Goal: Task Accomplishment & Management: Manage account settings

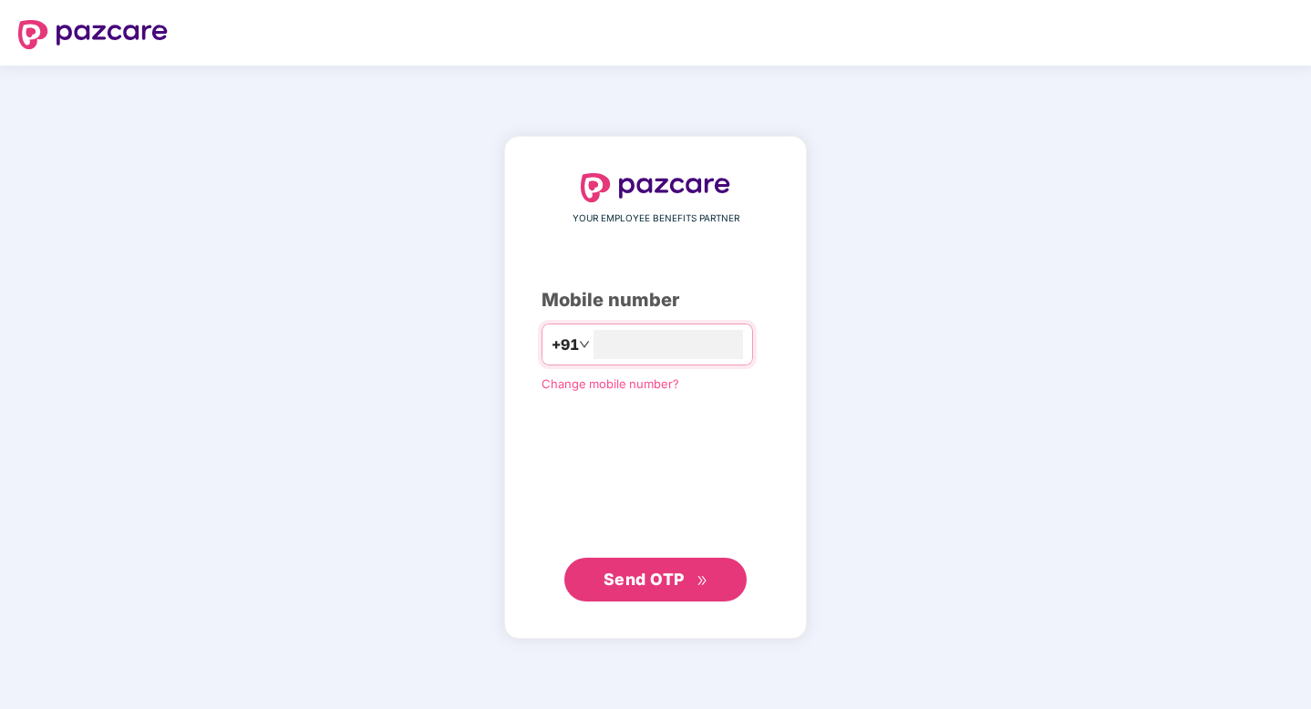
type input "**********"
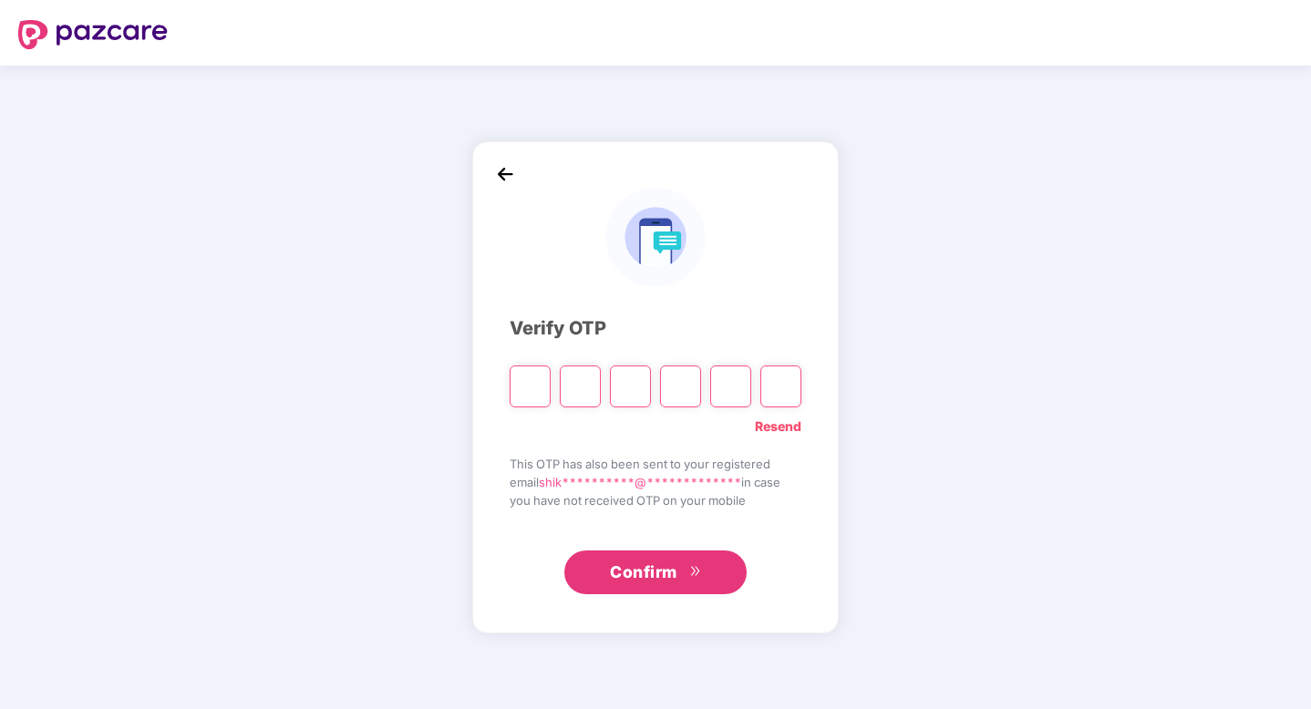
paste input "*"
type input "*"
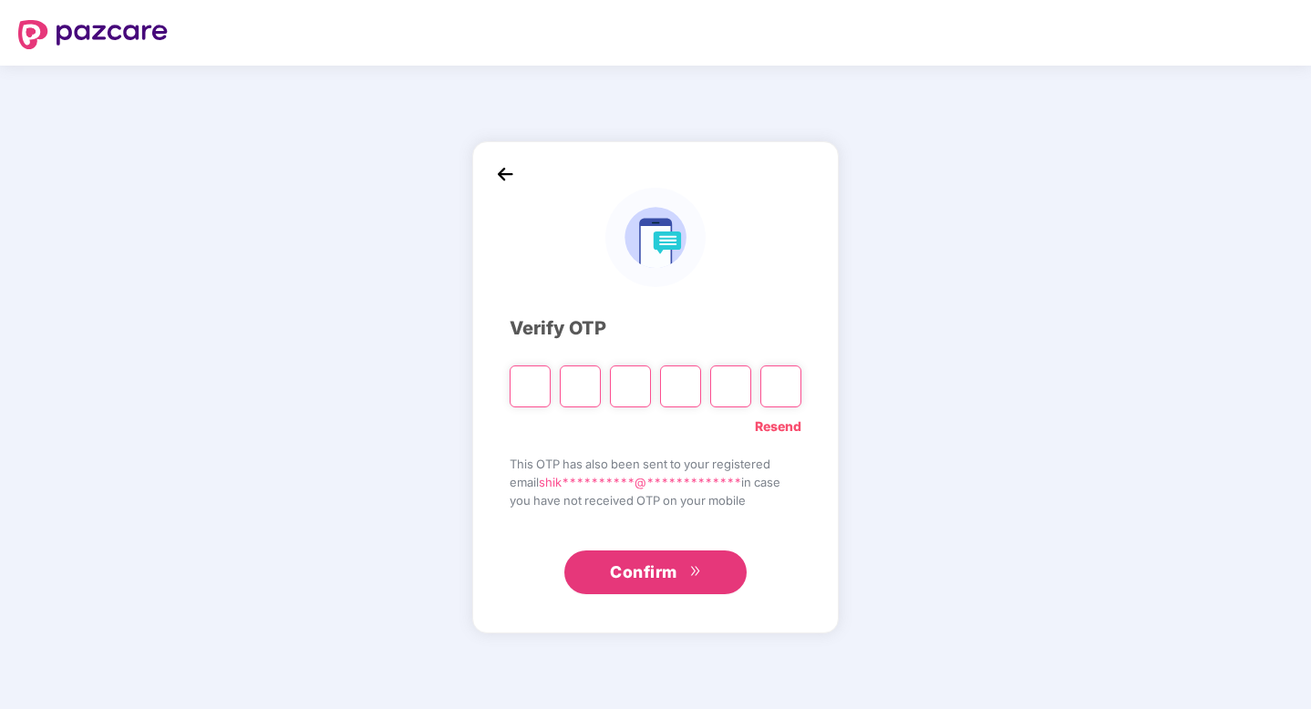
type input "*"
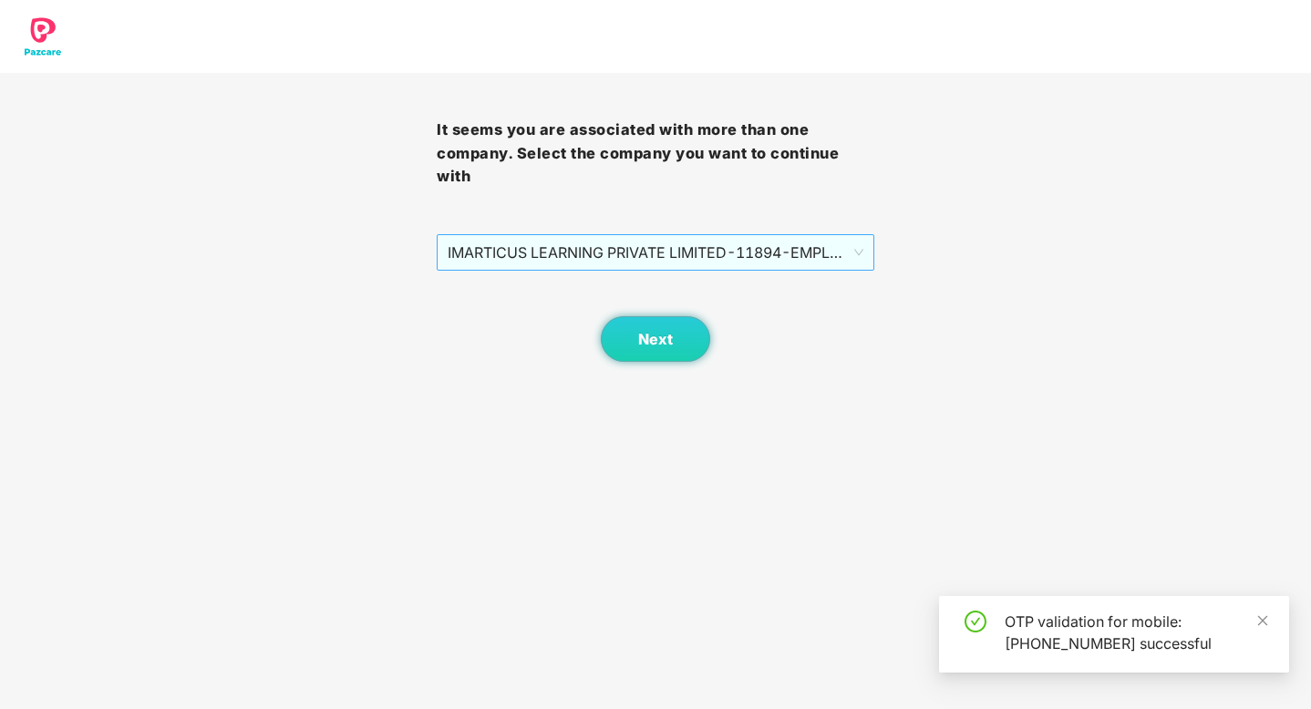
click at [820, 267] on span "IMARTICUS LEARNING PRIVATE LIMITED - 11894 - EMPLOYEE" at bounding box center [655, 252] width 415 height 35
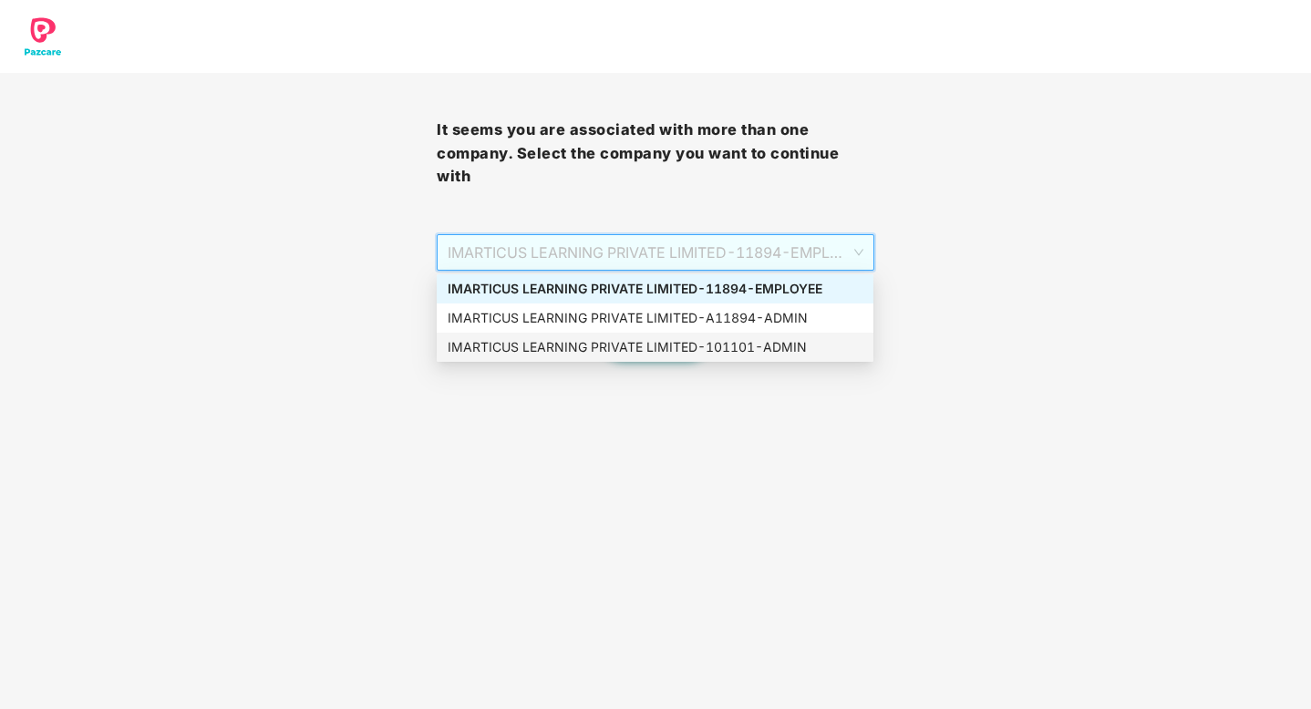
click at [745, 351] on div "IMARTICUS LEARNING PRIVATE LIMITED - 101101 - ADMIN" at bounding box center [655, 347] width 415 height 20
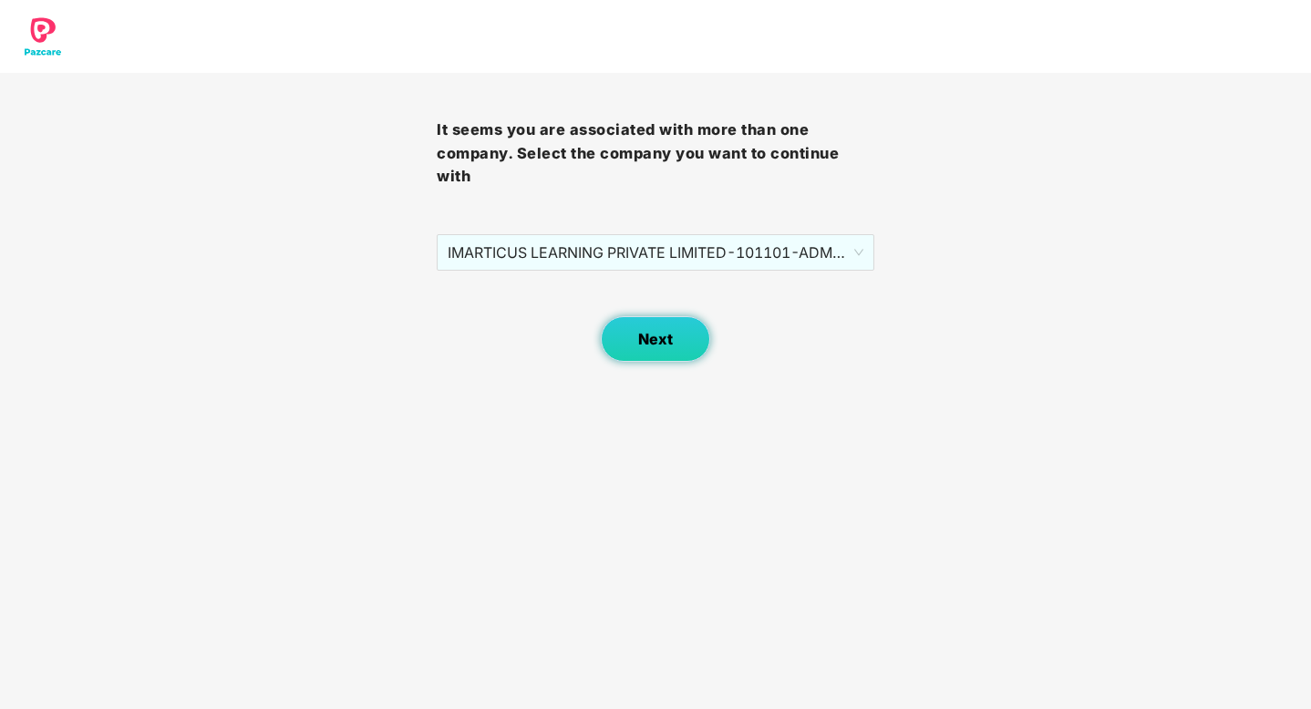
click at [678, 324] on button "Next" at bounding box center [655, 339] width 109 height 46
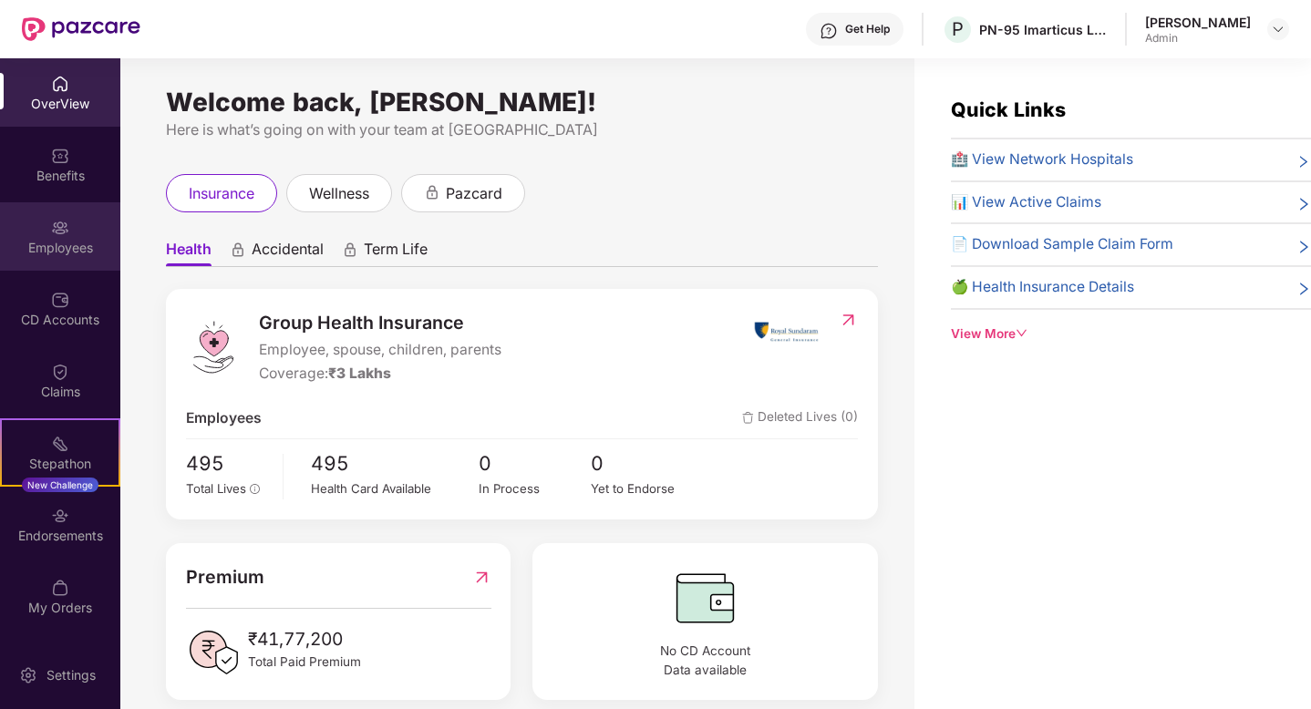
click at [59, 235] on img at bounding box center [60, 228] width 18 height 18
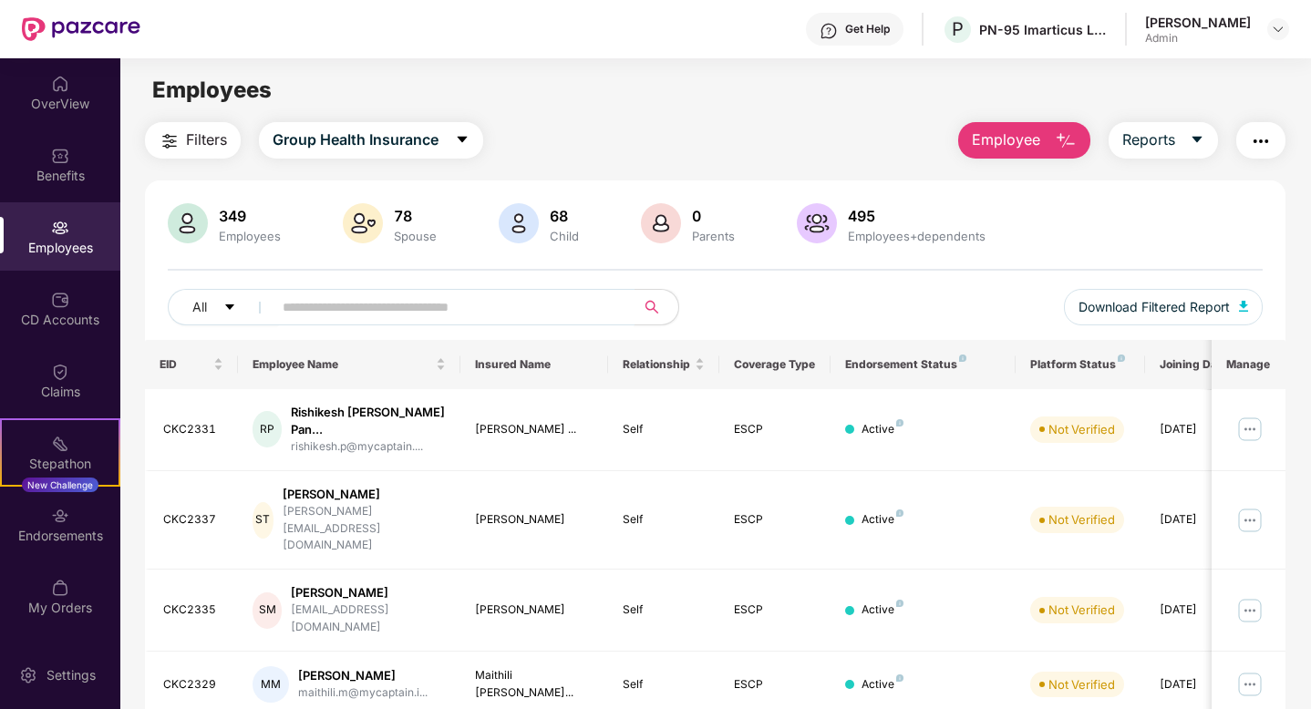
click at [349, 305] on input "text" at bounding box center [446, 307] width 327 height 27
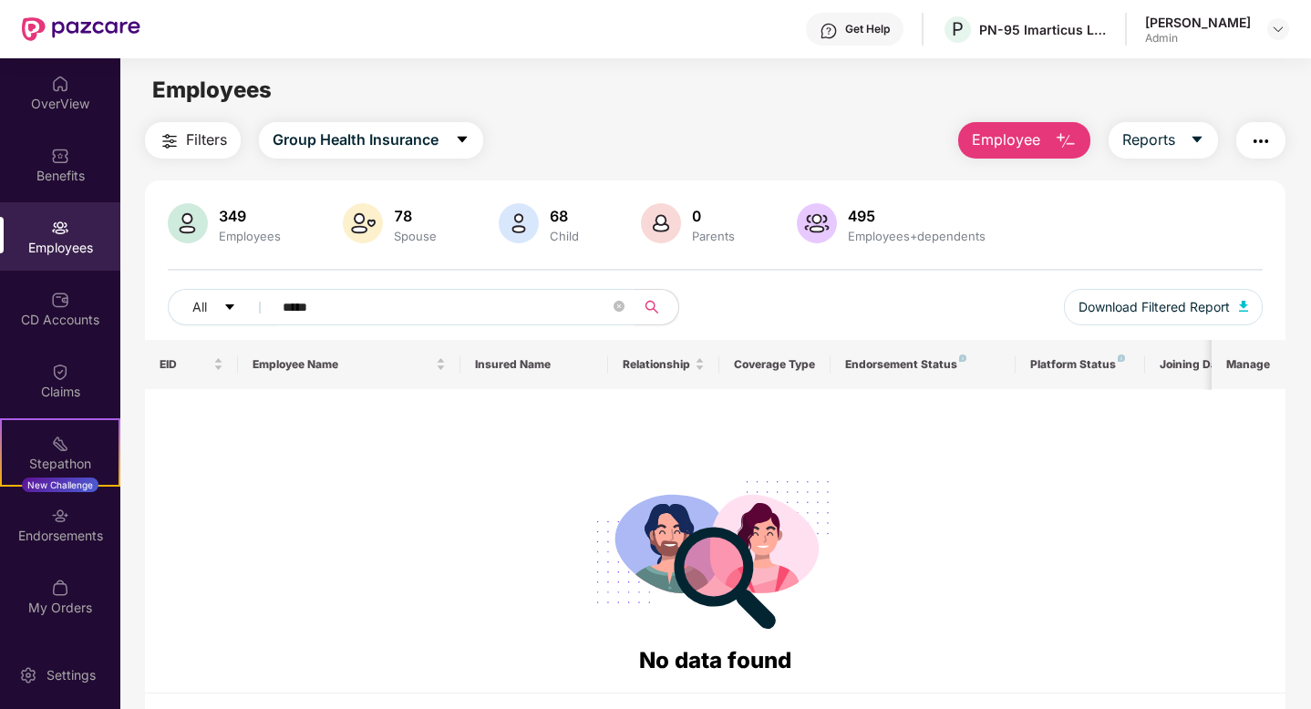
paste input "*****"
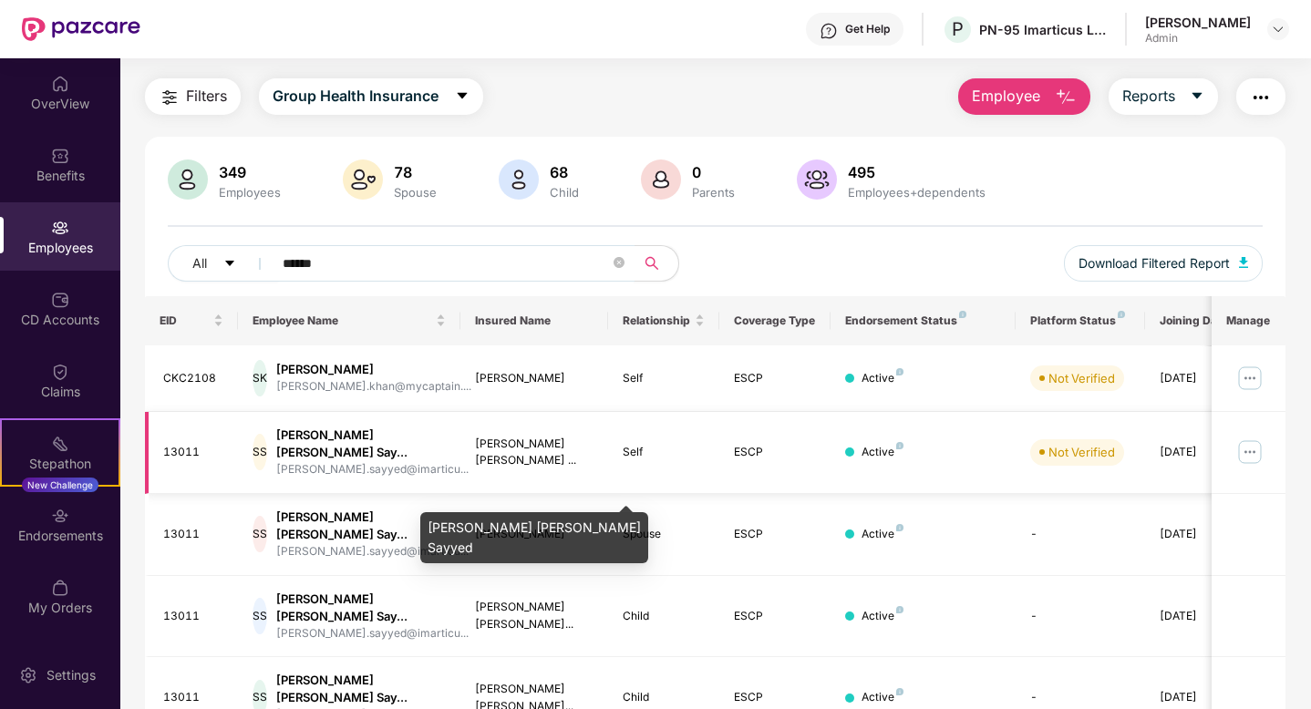
scroll to position [78, 0]
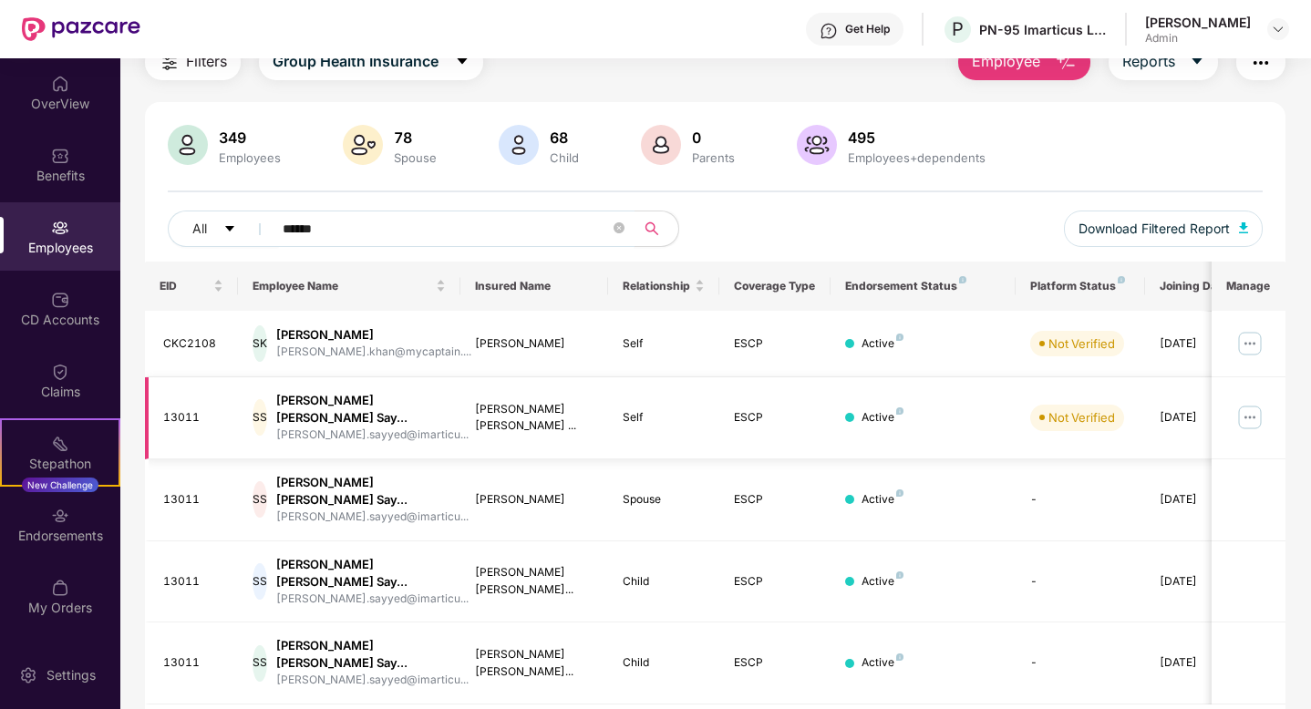
type input "******"
click at [1253, 407] on img at bounding box center [1249, 417] width 29 height 29
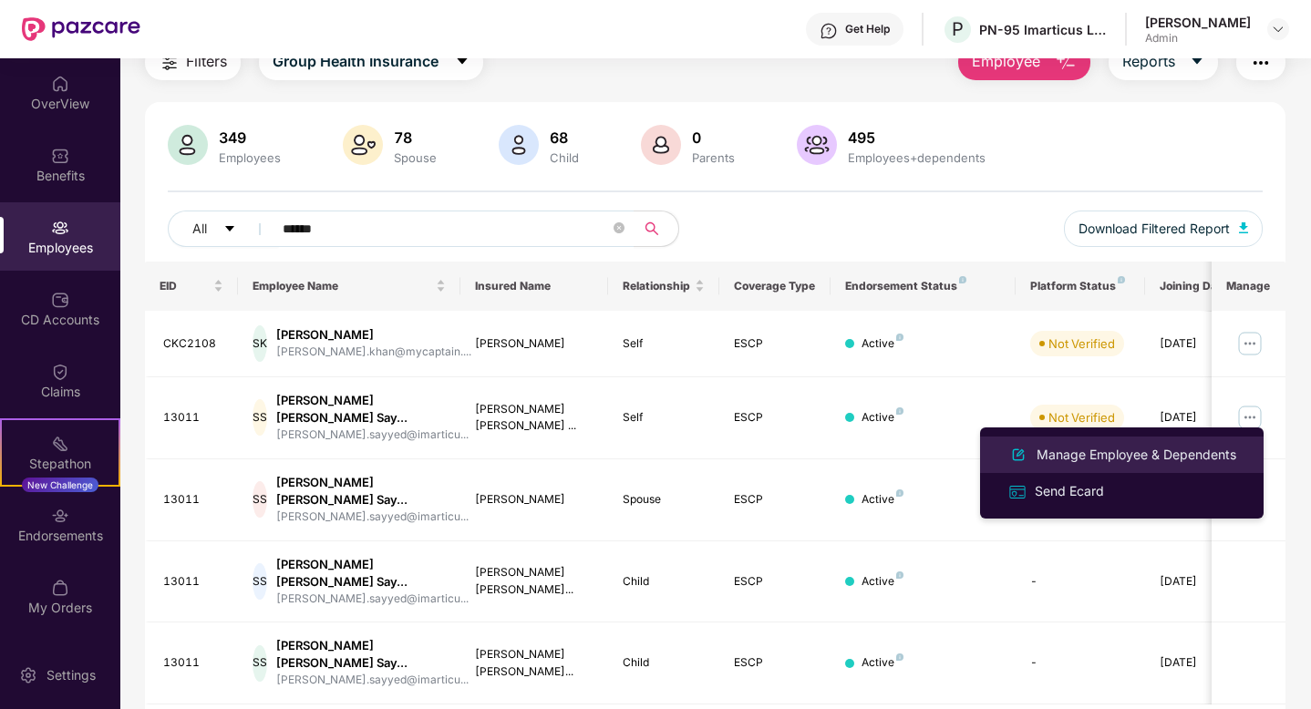
click at [1056, 459] on div "Manage Employee & Dependents" at bounding box center [1136, 455] width 207 height 20
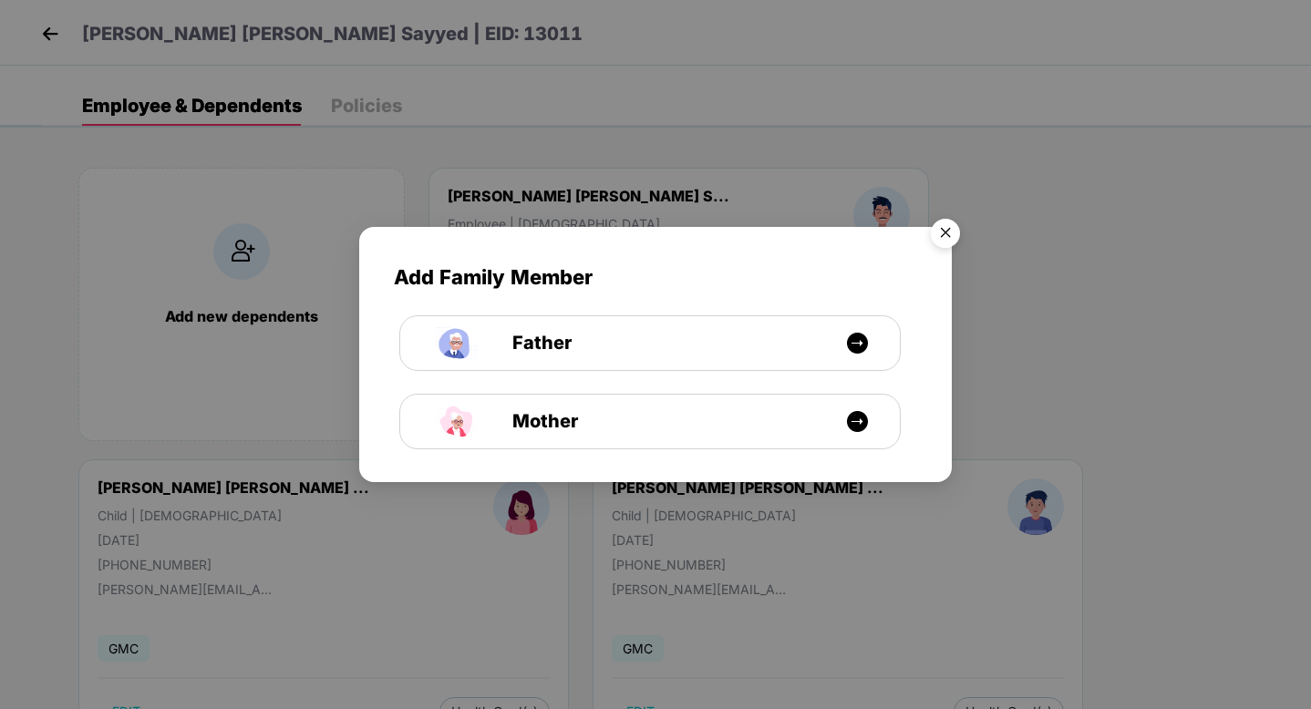
click at [948, 239] on img "Close" at bounding box center [945, 236] width 51 height 51
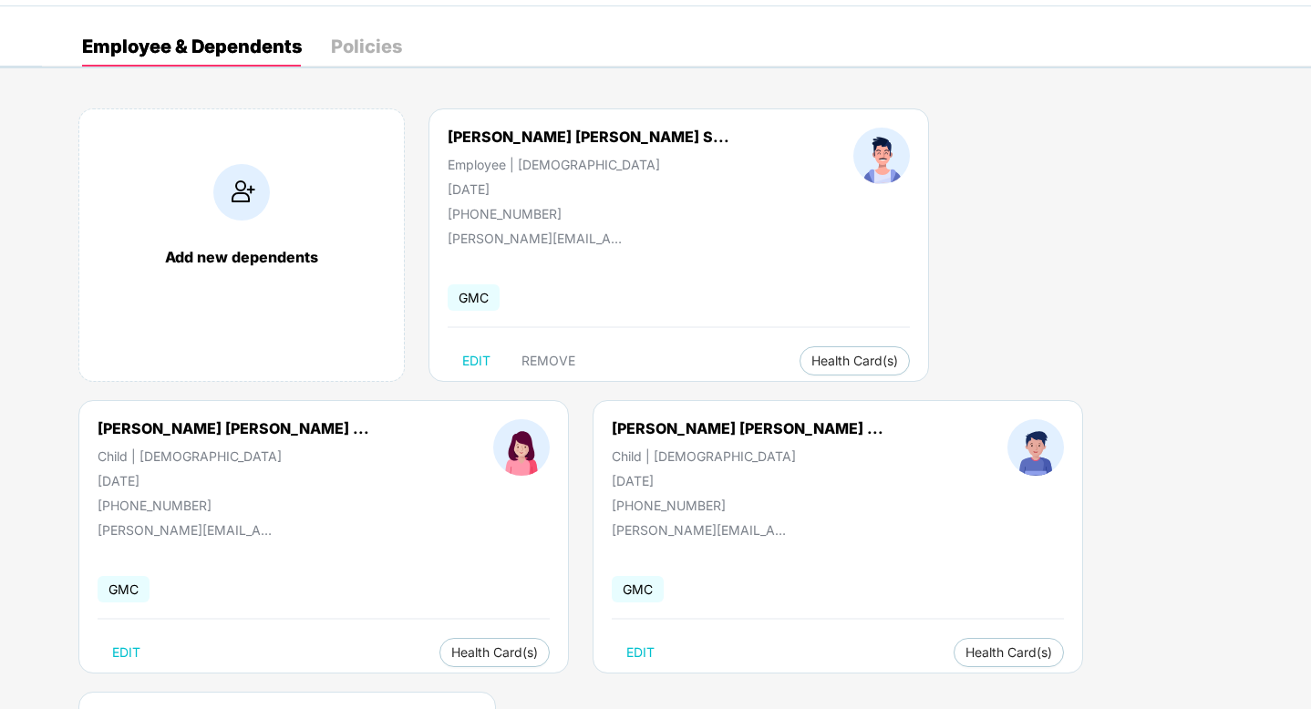
scroll to position [69, 0]
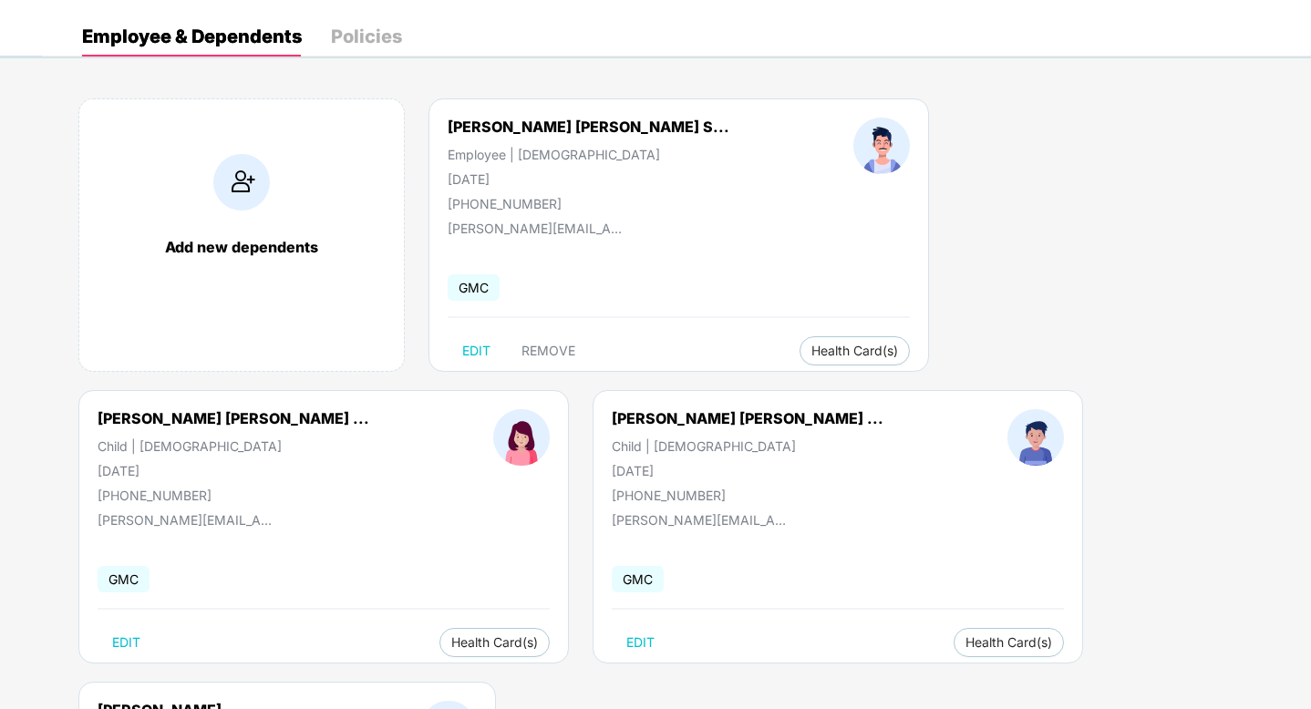
select select "******"
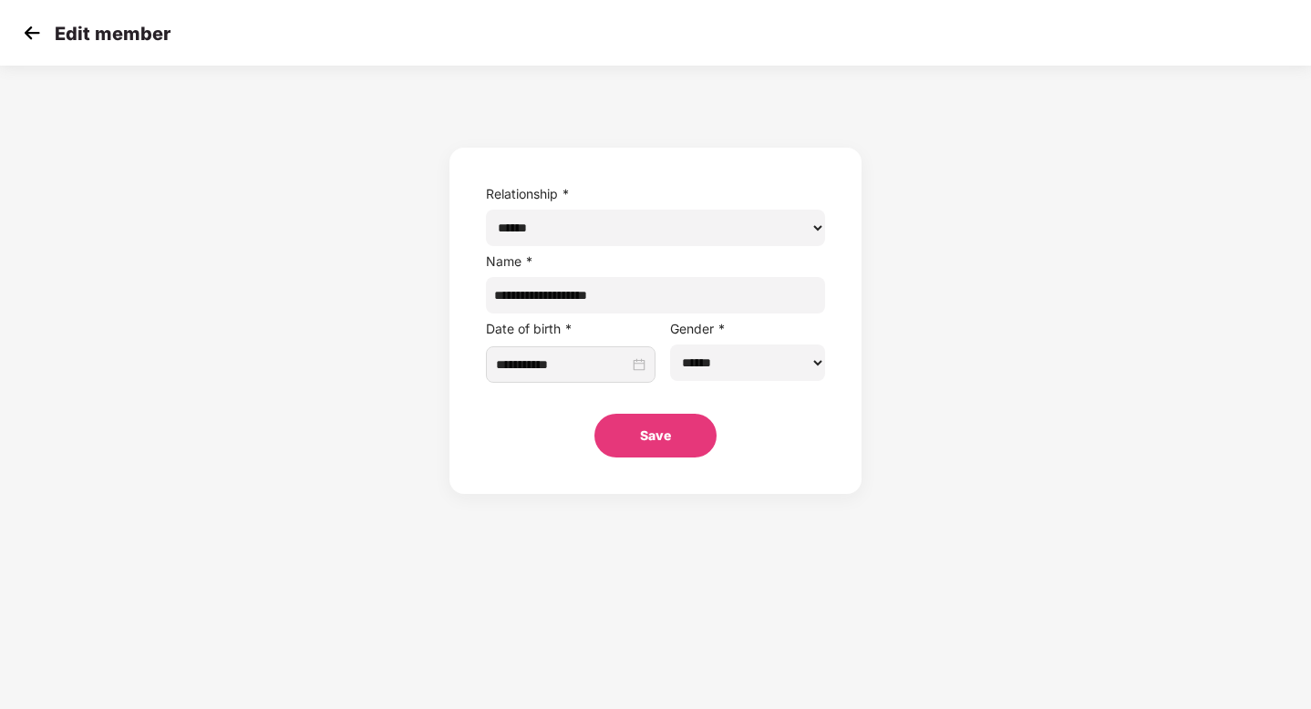
scroll to position [0, 0]
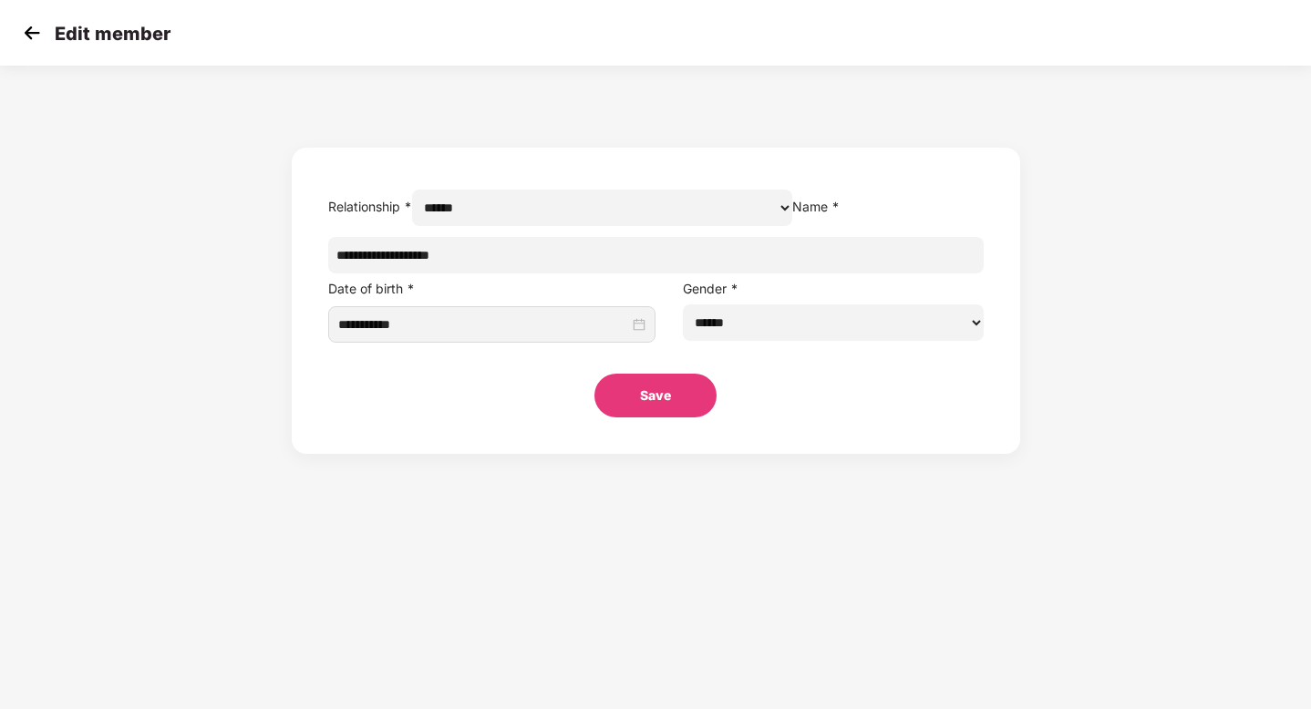
click at [555, 273] on input "**********" at bounding box center [655, 255] width 655 height 36
click at [531, 273] on input "**********" at bounding box center [655, 255] width 655 height 36
paste input "****"
type input "**********"
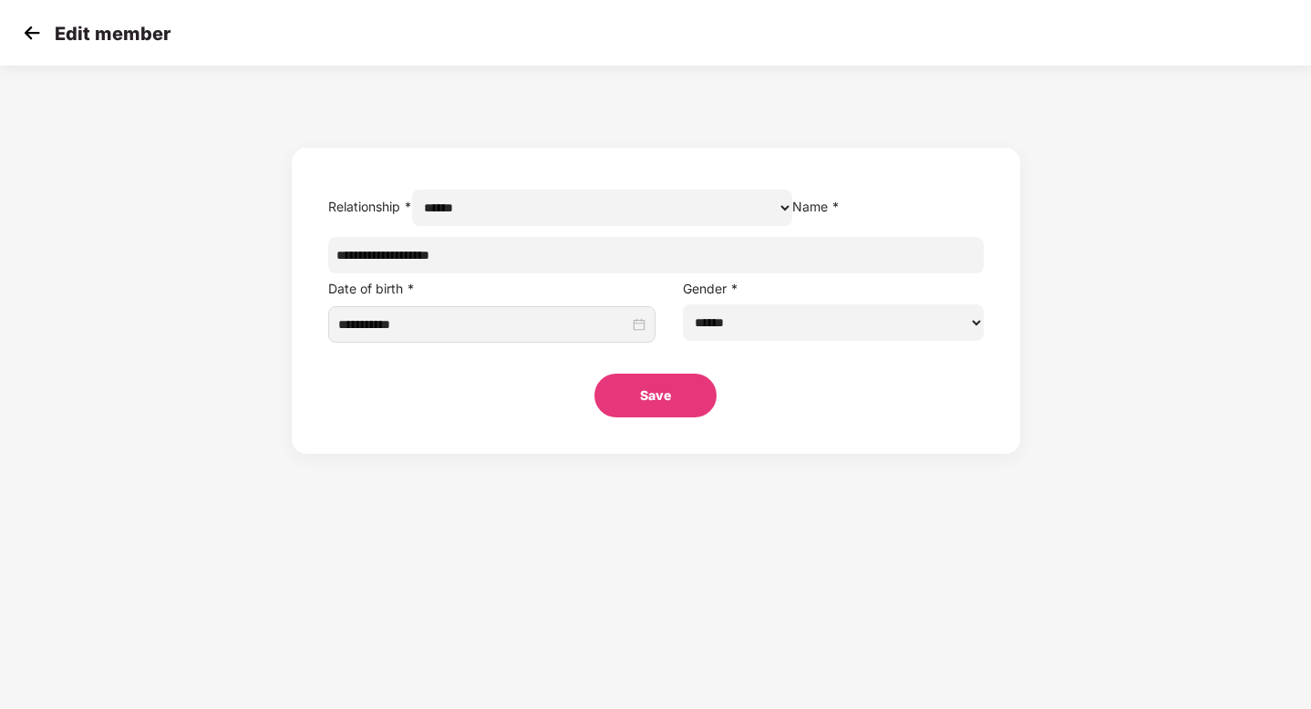
click at [665, 418] on button "Save" at bounding box center [655, 396] width 122 height 44
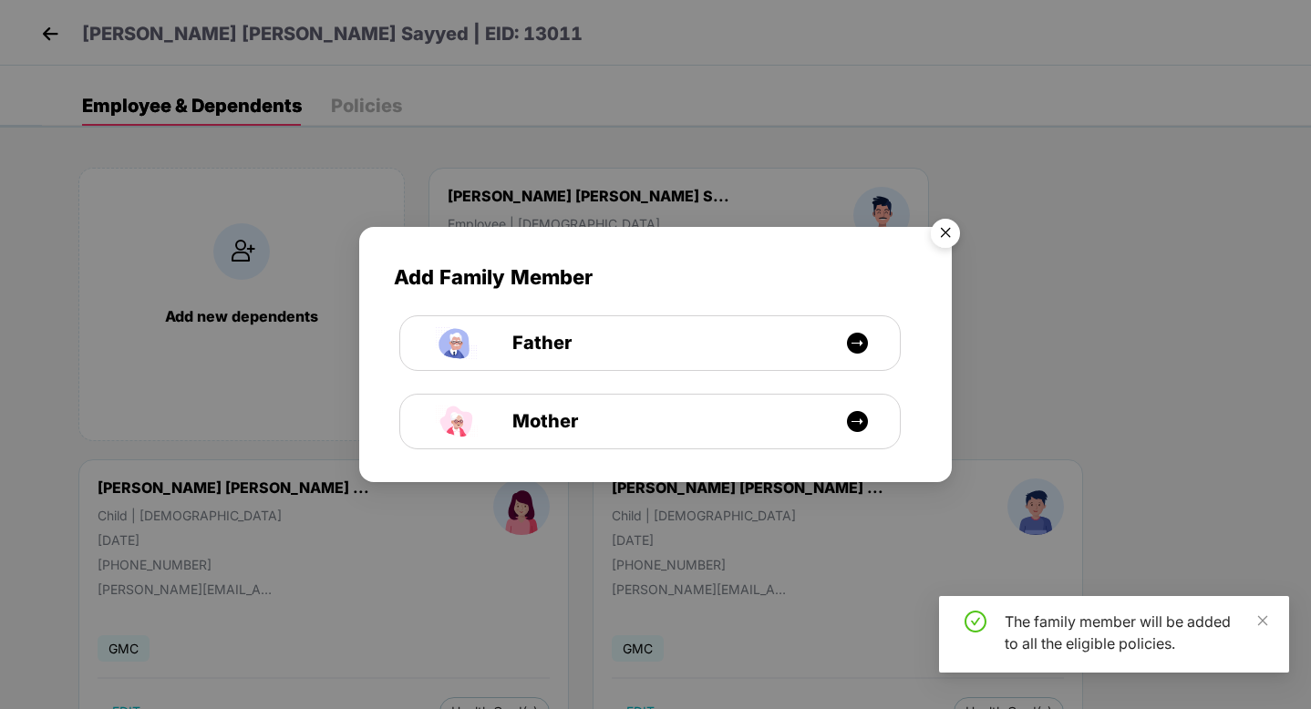
click at [949, 231] on img "Close" at bounding box center [945, 236] width 51 height 51
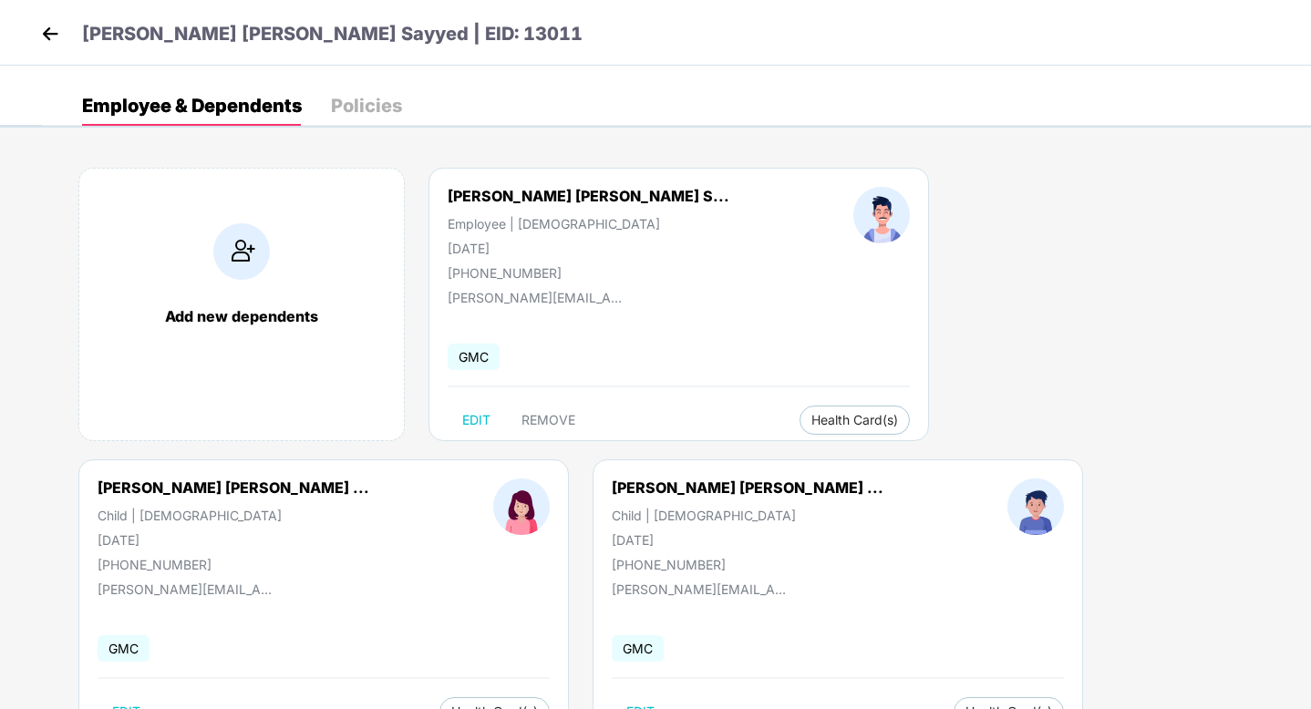
scroll to position [69, 0]
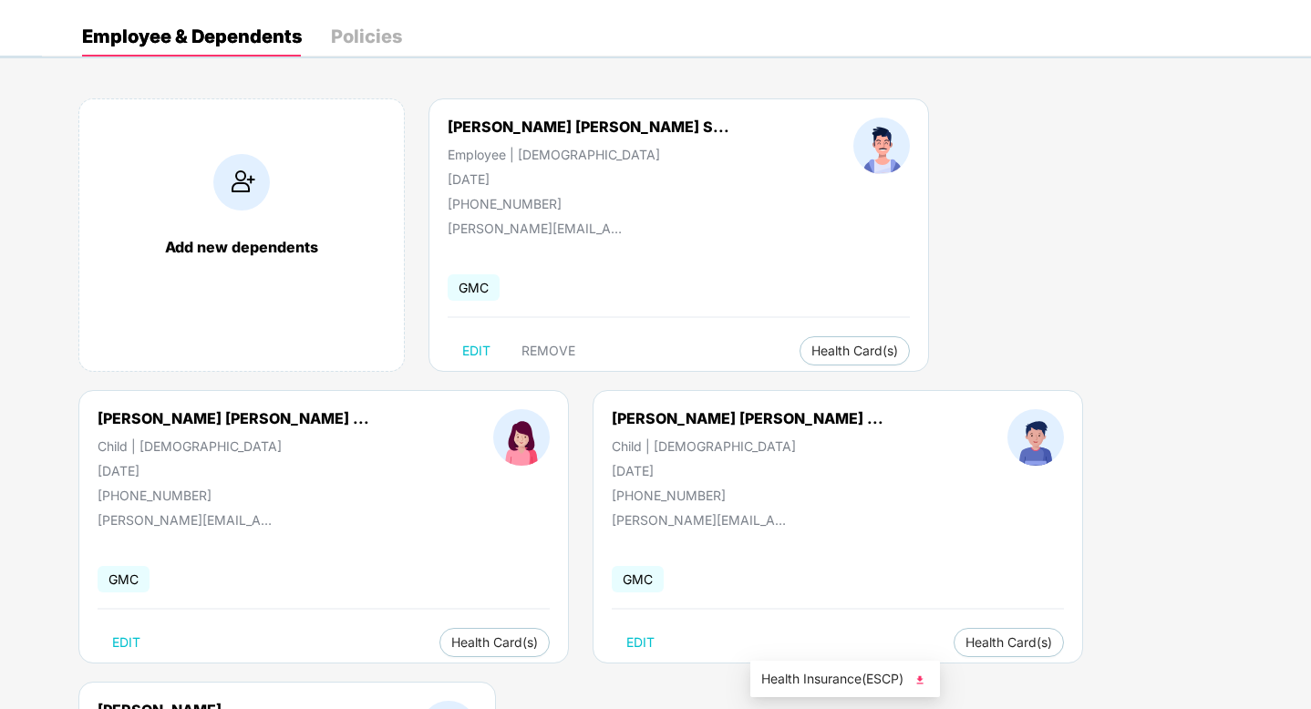
click at [835, 678] on span "Health Insurance(ESCP)" at bounding box center [845, 679] width 168 height 20
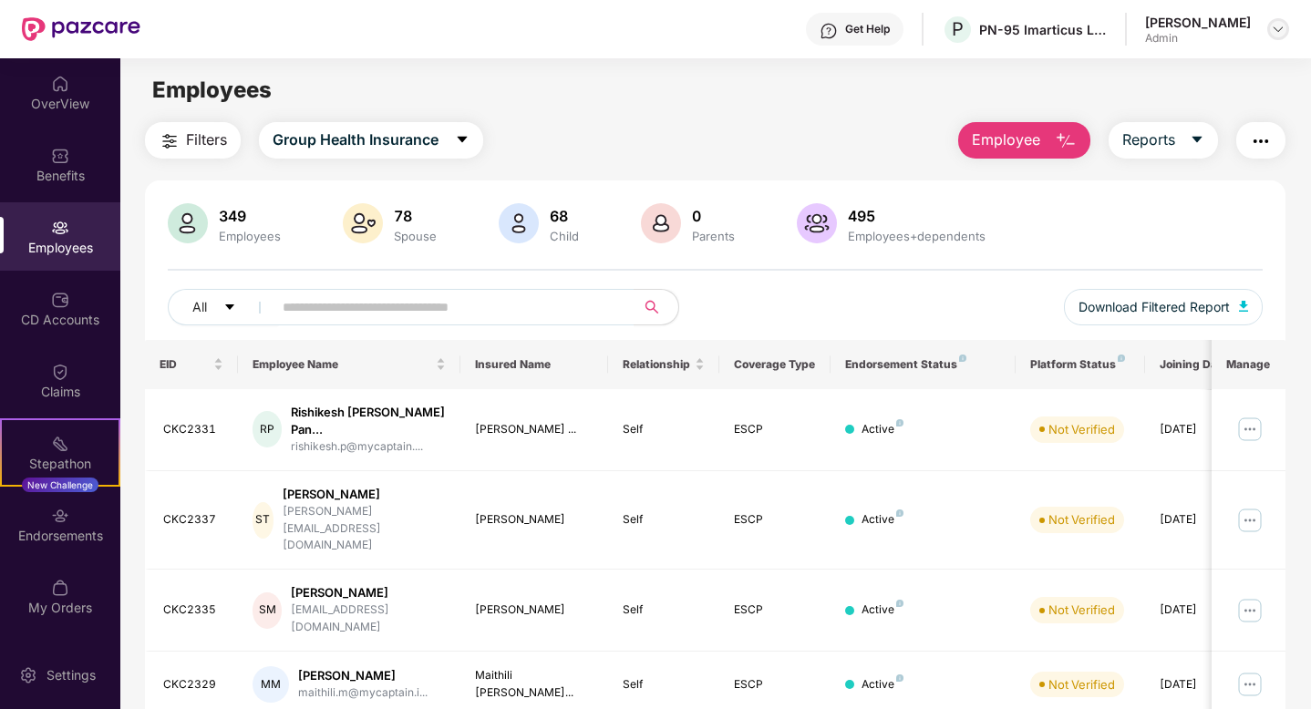
click at [1276, 30] on img at bounding box center [1278, 29] width 15 height 15
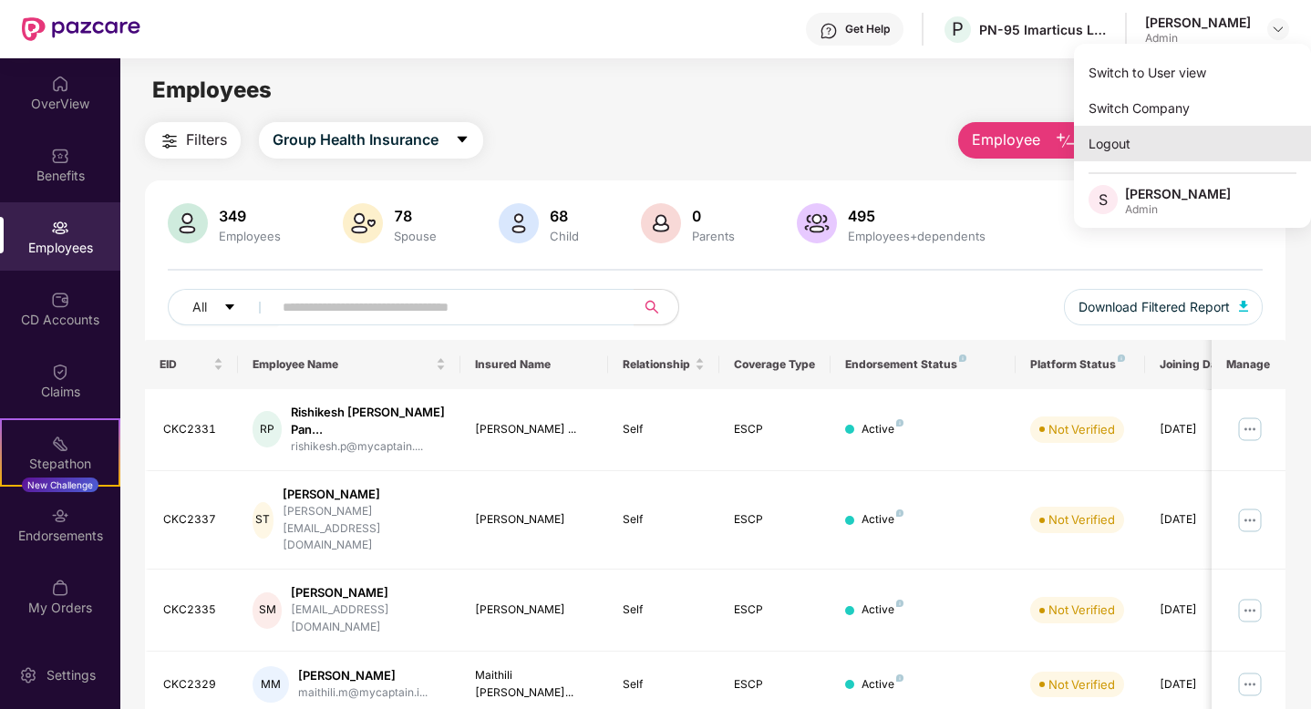
click at [1121, 150] on div "Logout" at bounding box center [1192, 144] width 237 height 36
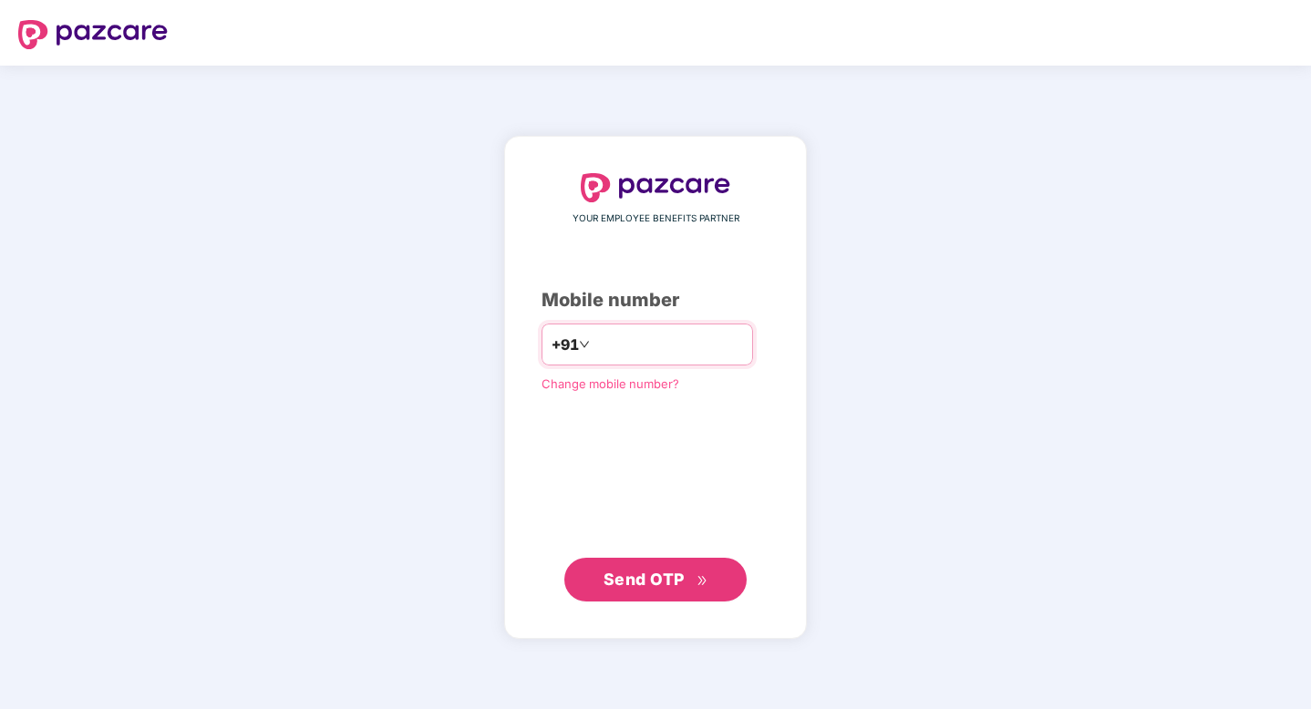
type input "**********"
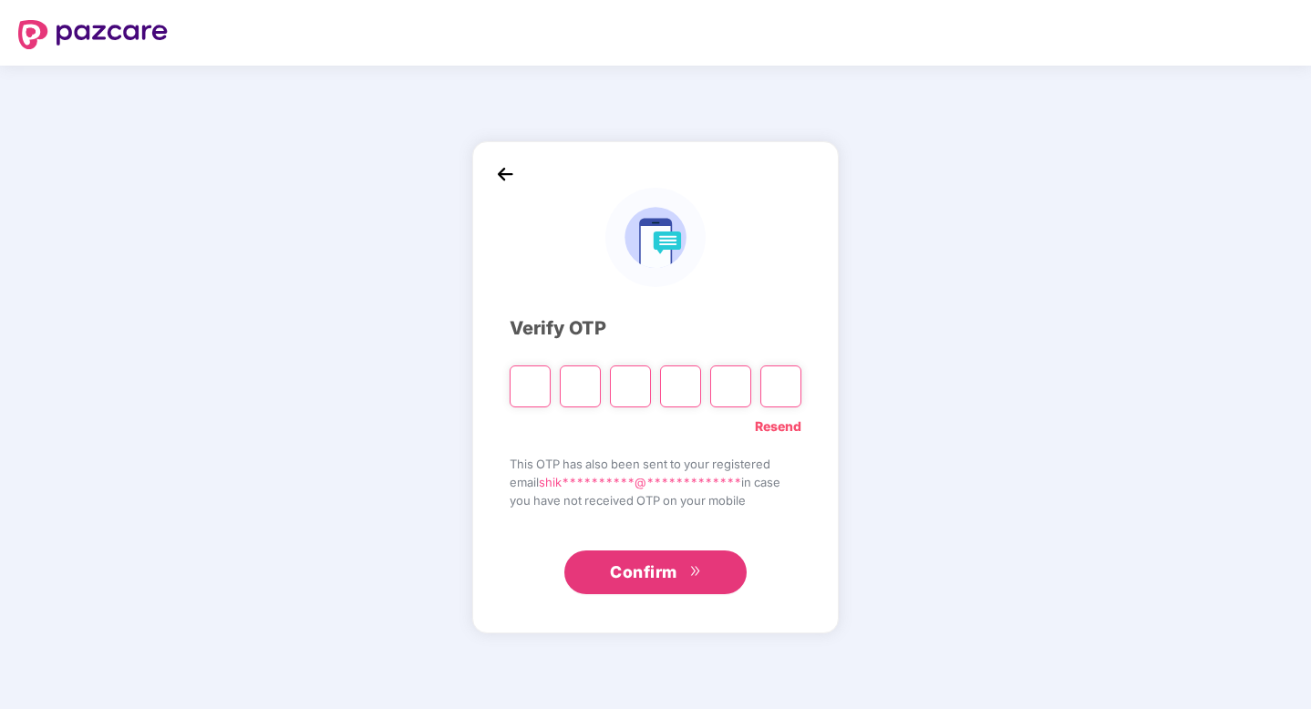
paste input "*"
type input "*"
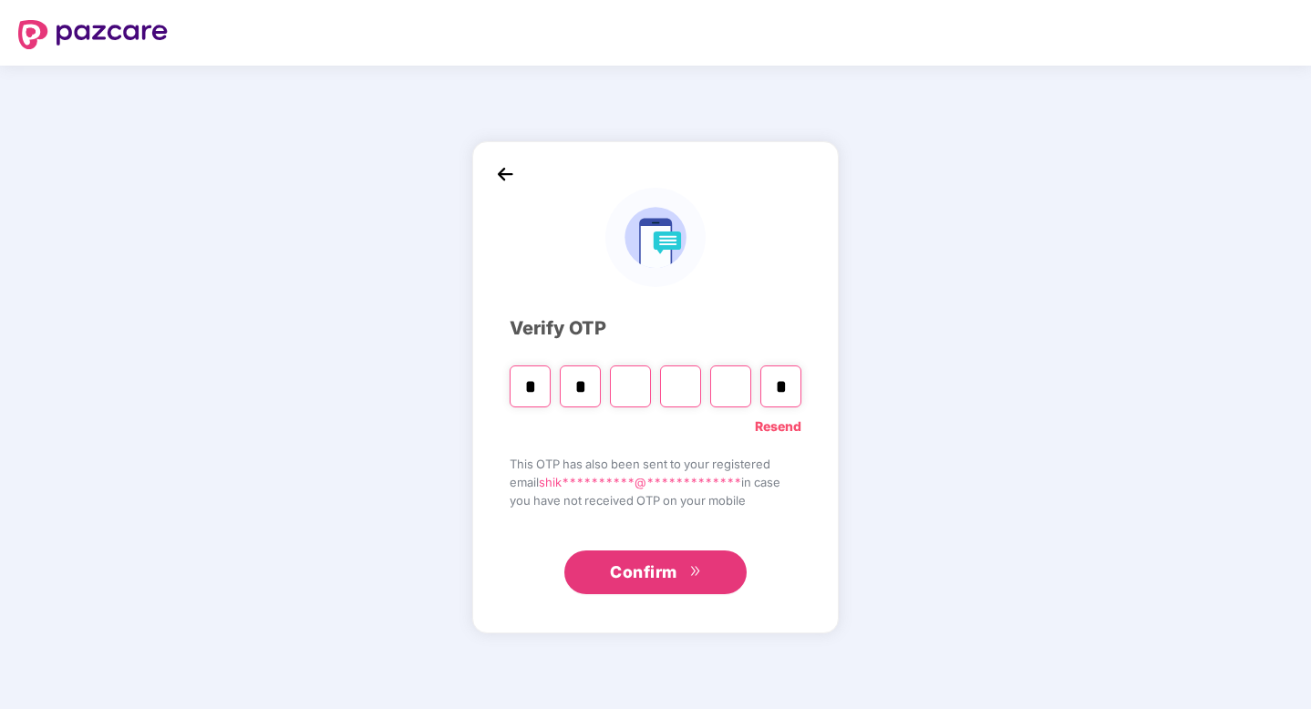
type input "*"
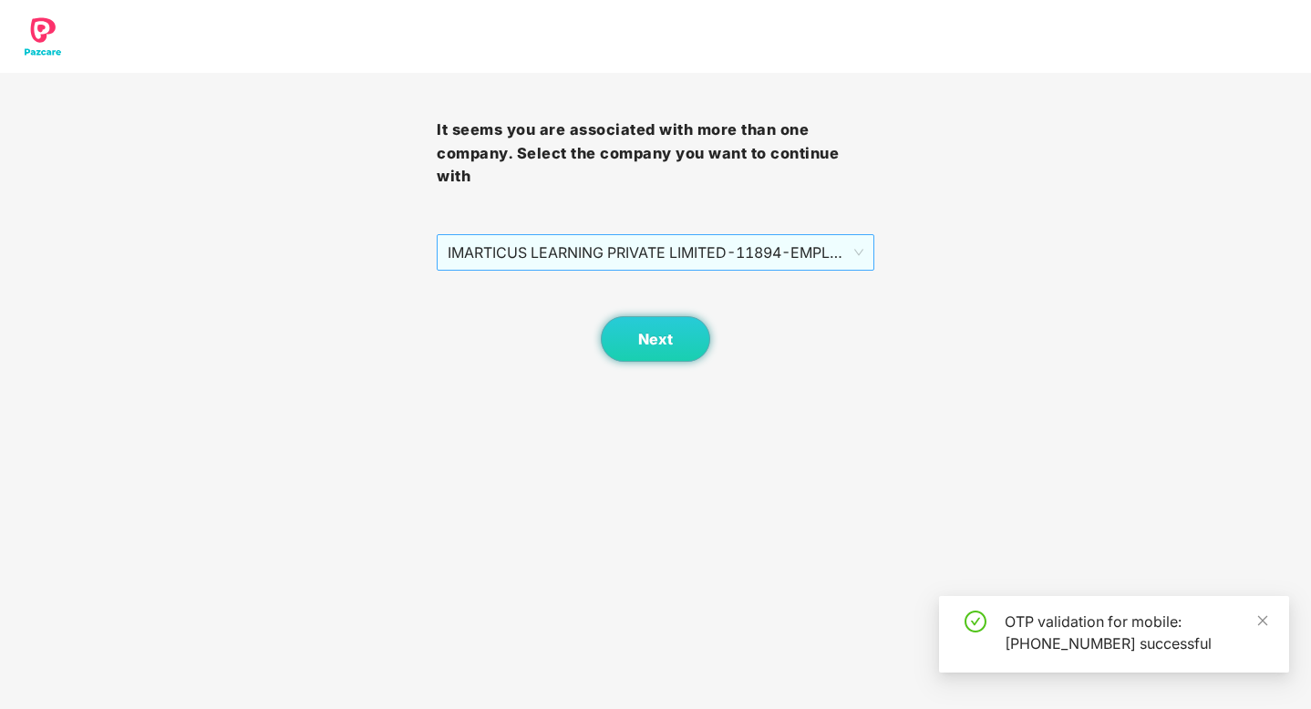
click at [571, 259] on span "IMARTICUS LEARNING PRIVATE LIMITED - 11894 - EMPLOYEE" at bounding box center [655, 252] width 415 height 35
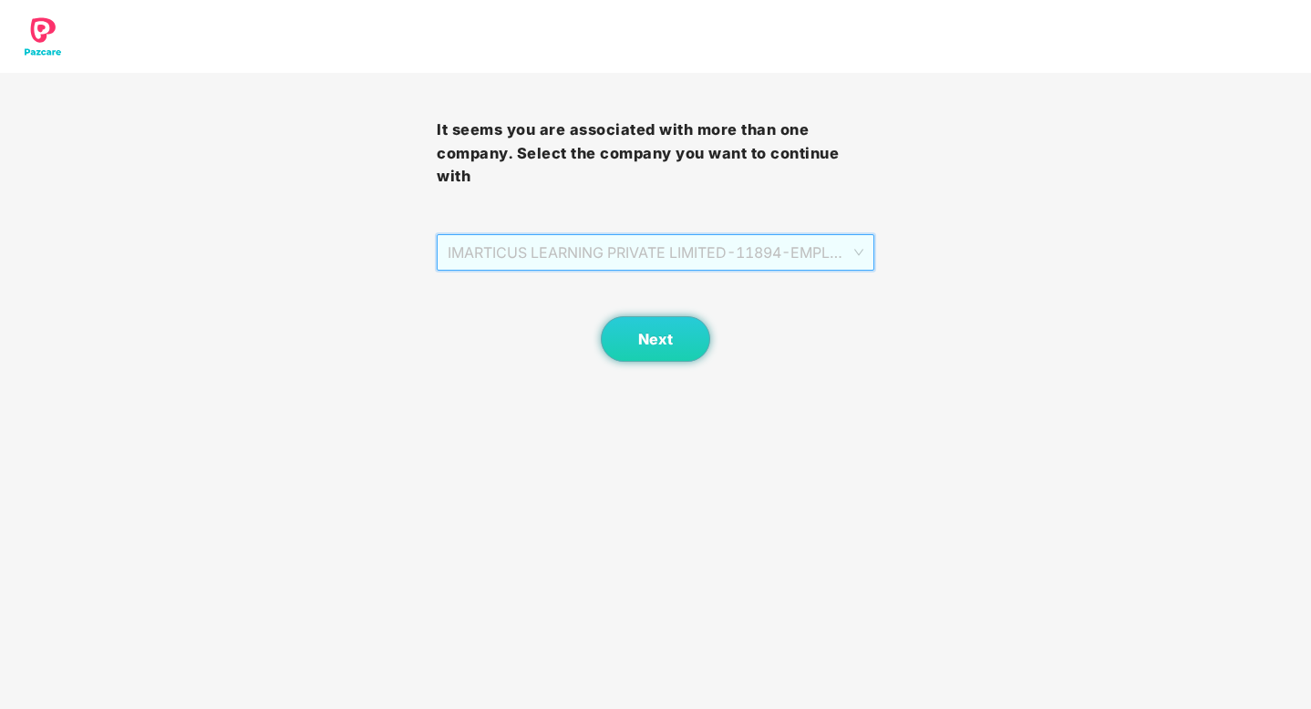
click at [644, 245] on span "IMARTICUS LEARNING PRIVATE LIMITED - 11894 - EMPLOYEE" at bounding box center [655, 252] width 415 height 35
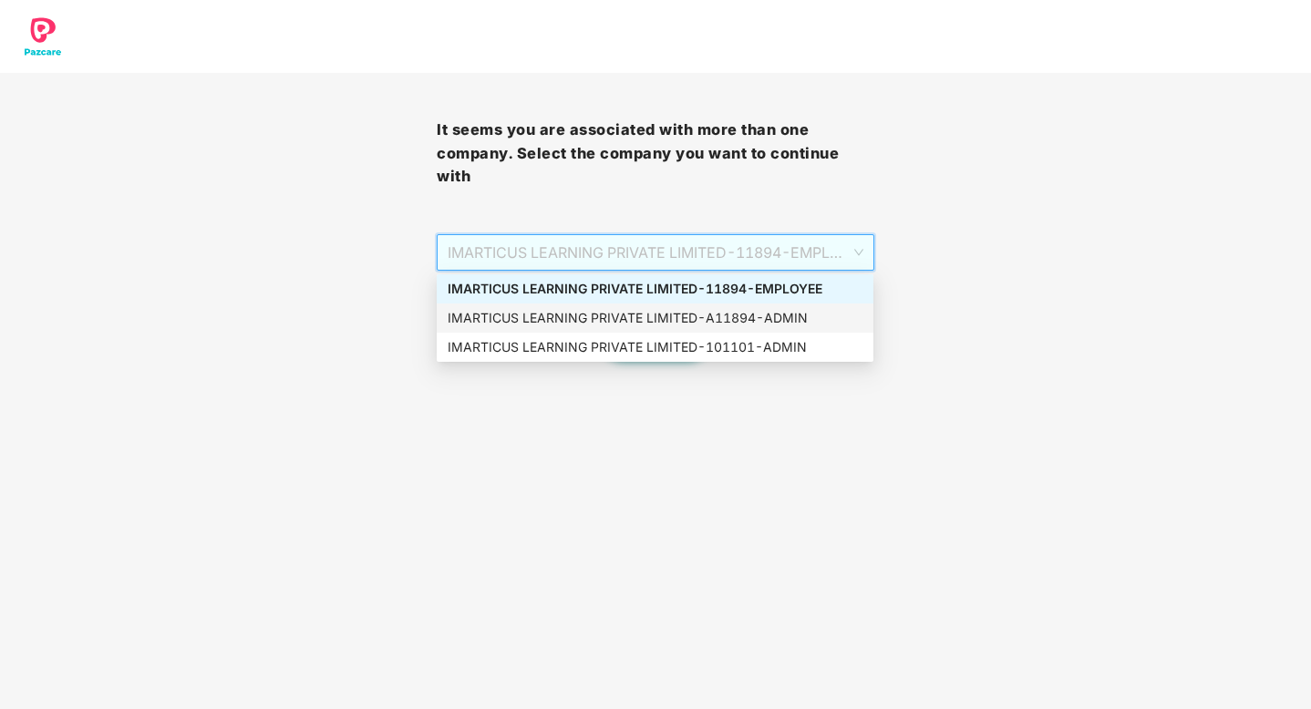
click at [645, 318] on div "IMARTICUS LEARNING PRIVATE LIMITED - A11894 - ADMIN" at bounding box center [655, 318] width 415 height 20
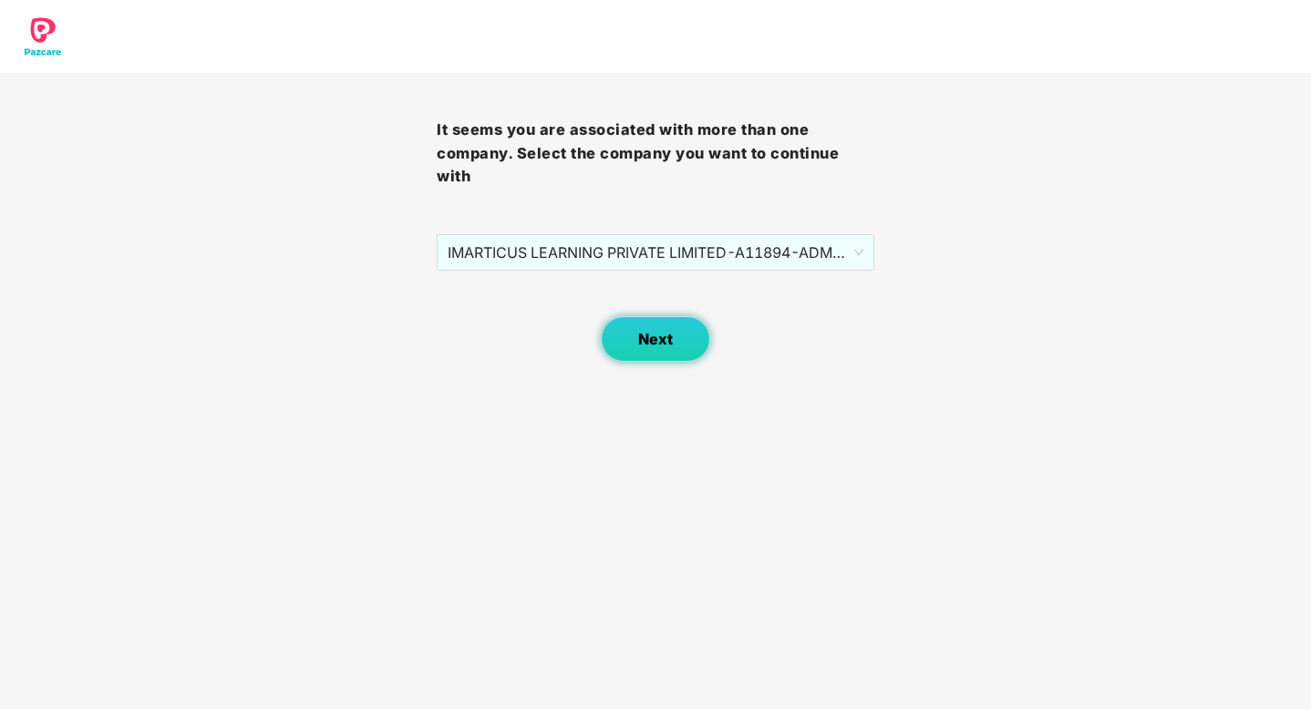
click at [654, 346] on span "Next" at bounding box center [655, 339] width 35 height 17
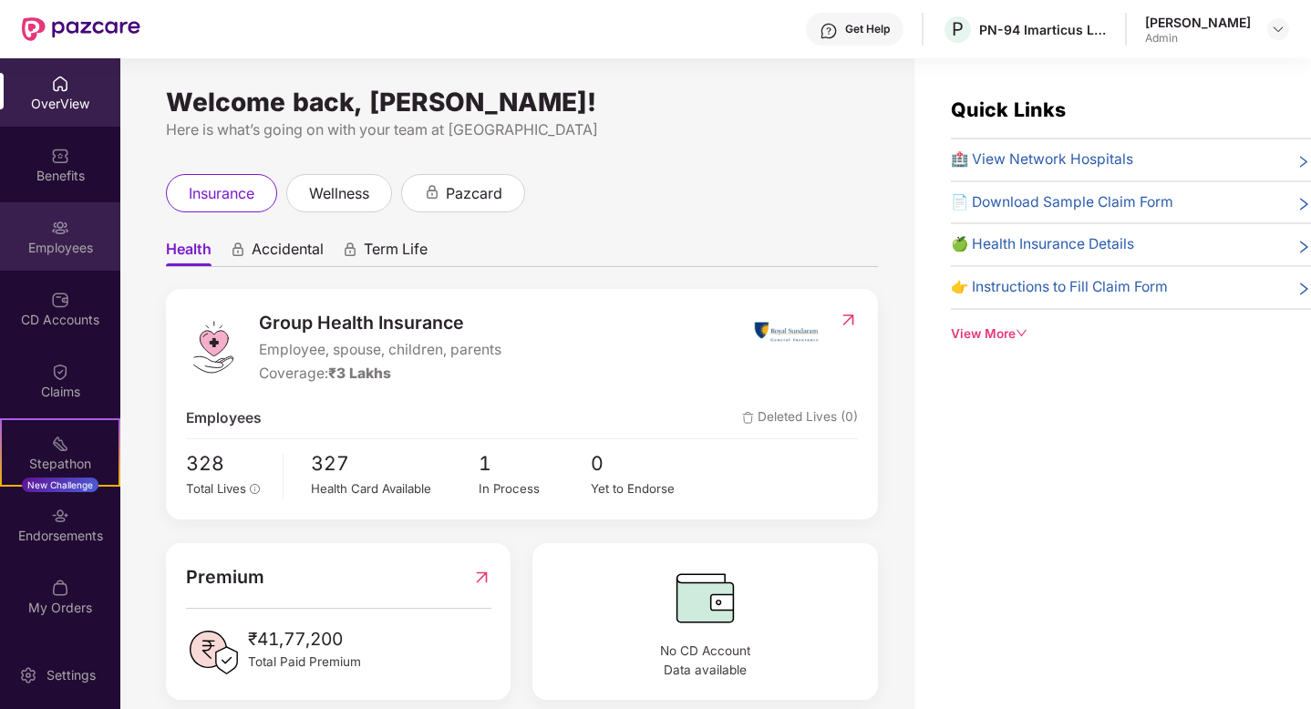
click at [39, 209] on div "Employees" at bounding box center [60, 236] width 120 height 68
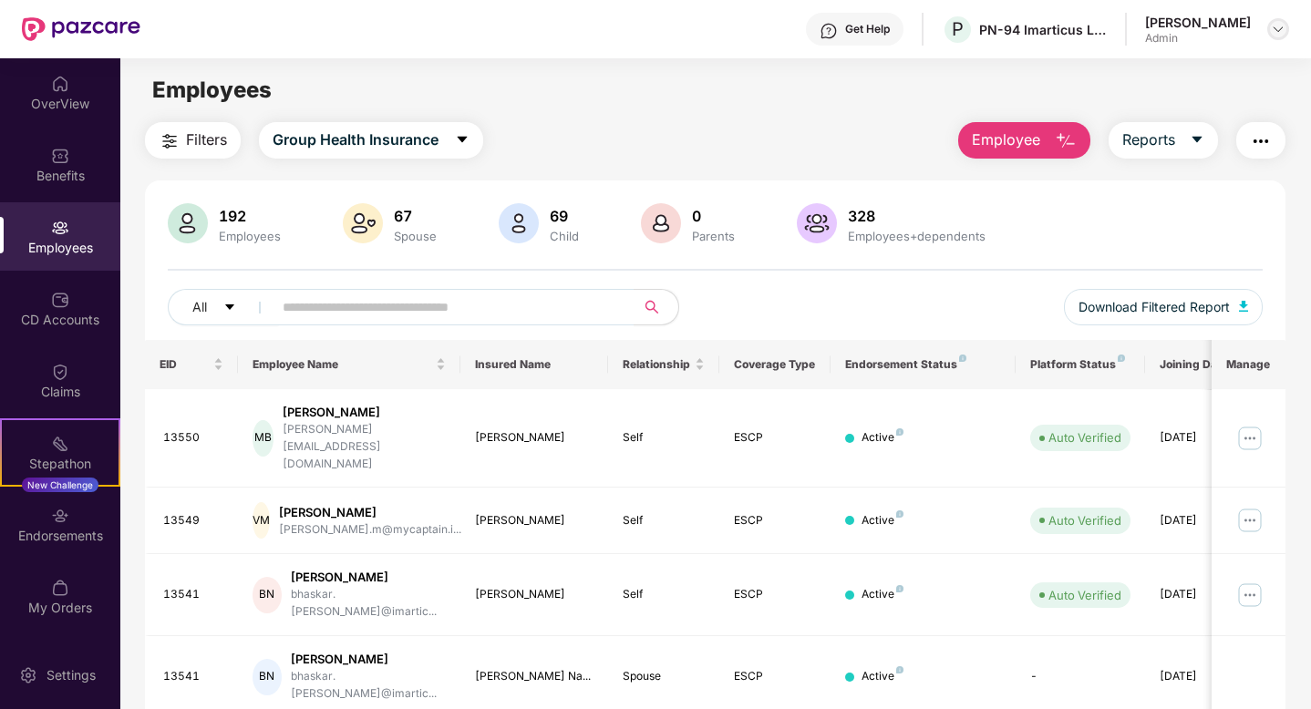
click at [1285, 35] on div at bounding box center [1278, 29] width 22 height 22
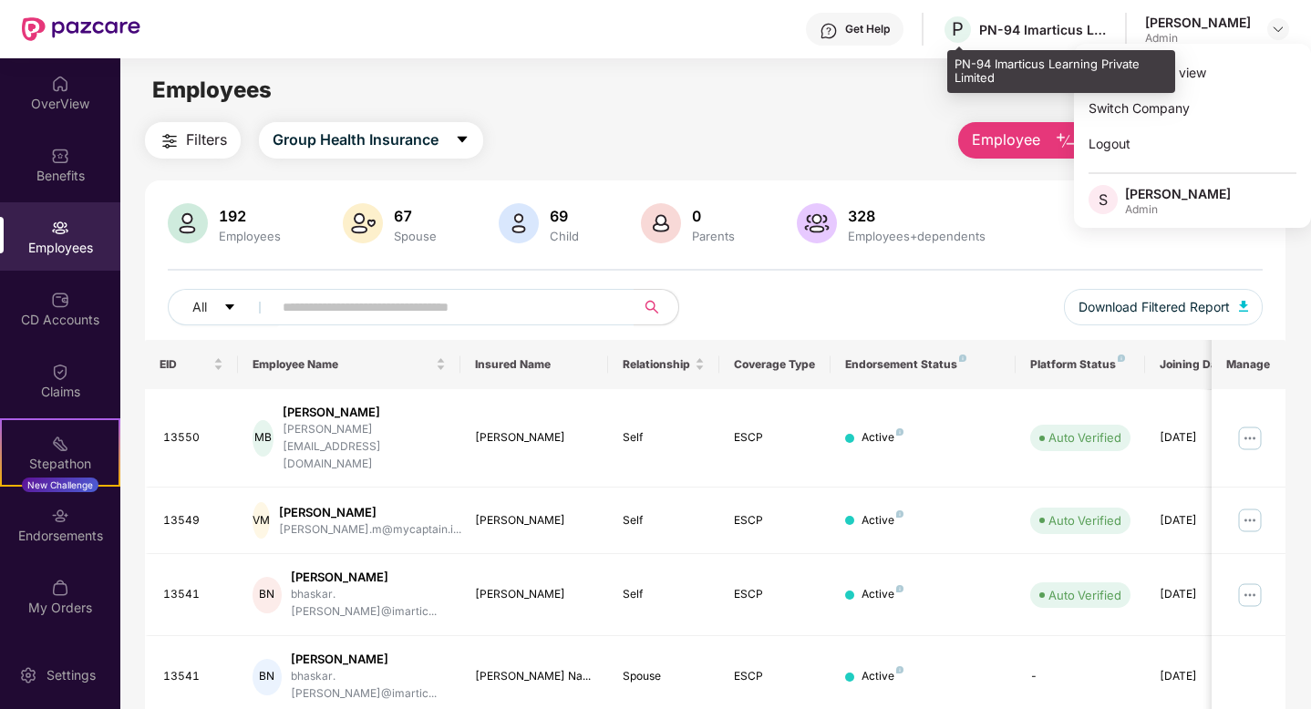
click at [995, 44] on div "P PN-94 Imarticus Learning Private Limited" at bounding box center [1024, 30] width 165 height 32
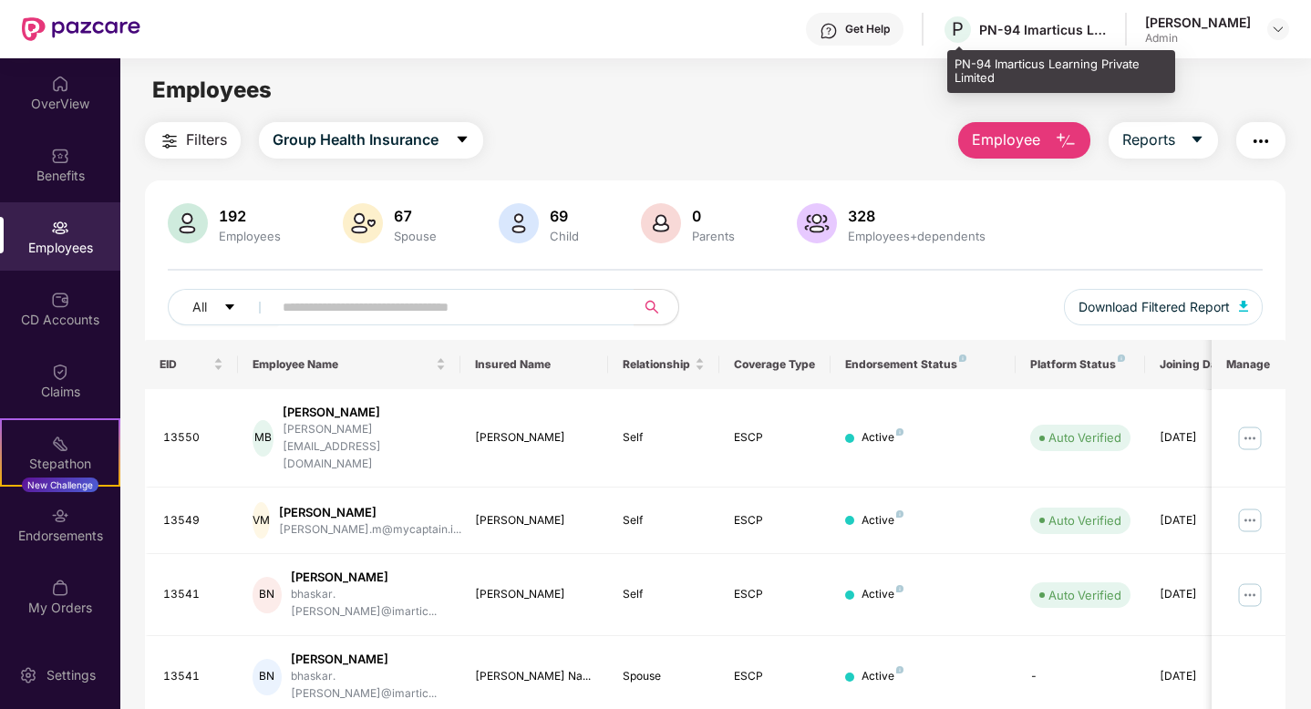
click at [994, 29] on div "PN-94 Imarticus Learning Private Limited" at bounding box center [1043, 29] width 128 height 17
click at [964, 25] on span "P" at bounding box center [958, 29] width 12 height 22
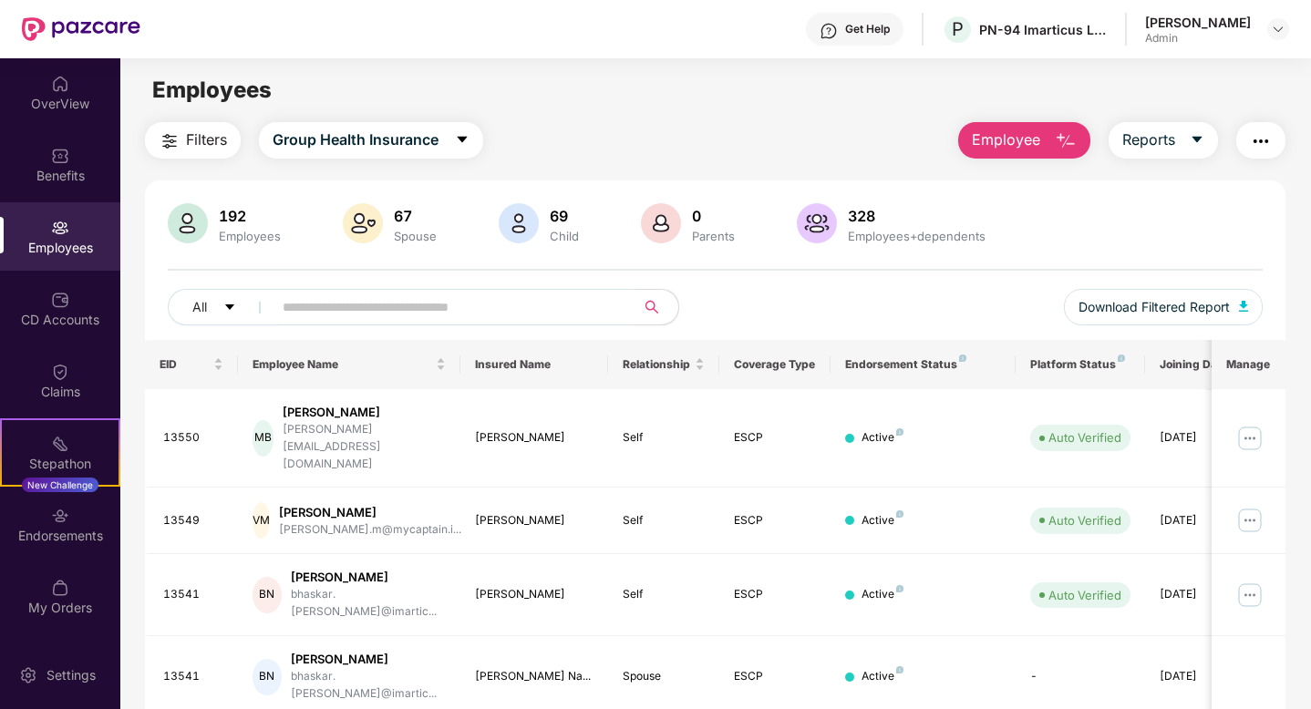
click at [1285, 15] on div "Shikha Chaubey Admin" at bounding box center [1217, 30] width 144 height 32
click at [71, 95] on div "OverView" at bounding box center [60, 104] width 120 height 18
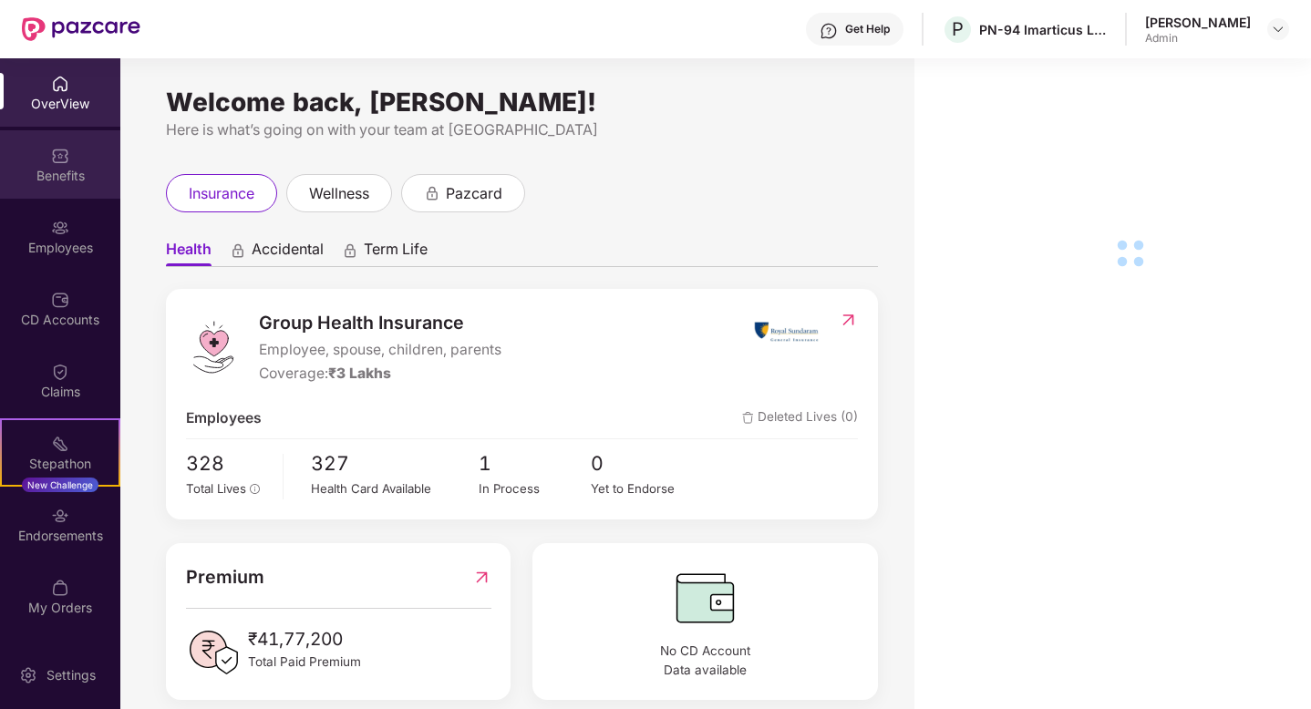
click at [70, 176] on div "Benefits" at bounding box center [60, 176] width 120 height 18
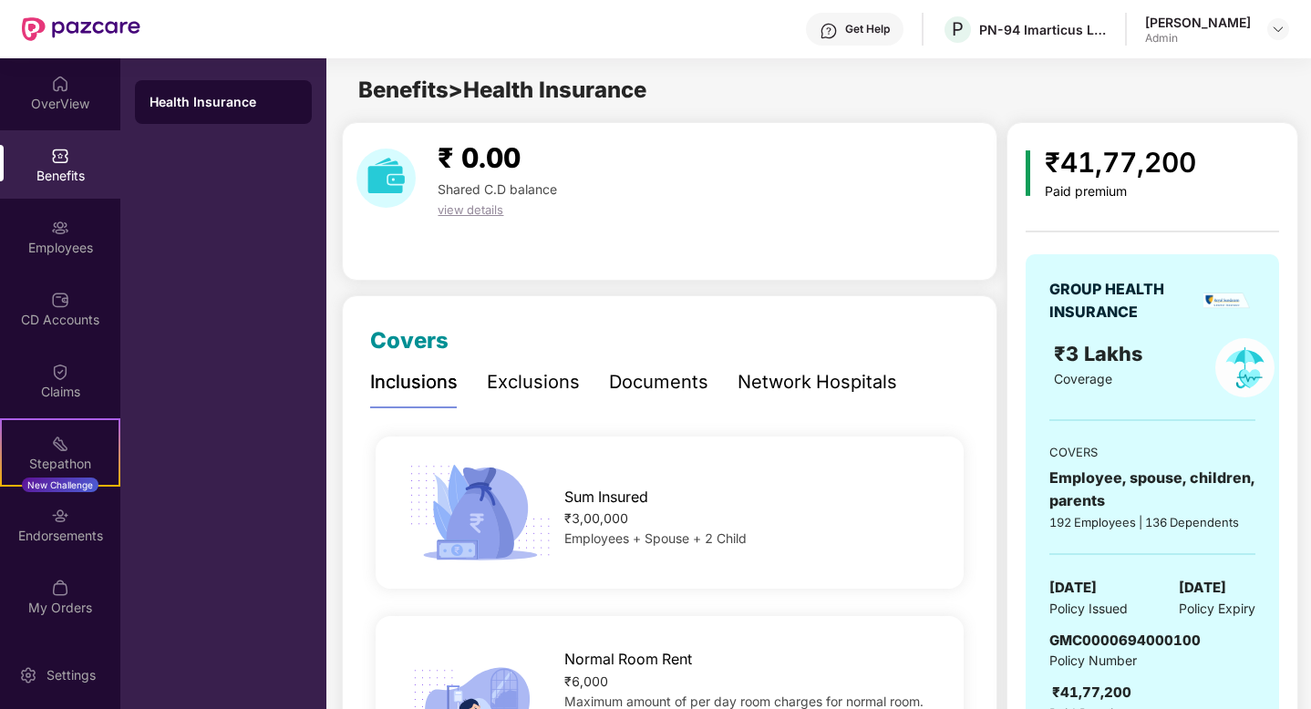
click at [212, 104] on div "Health Insurance" at bounding box center [224, 102] width 148 height 18
click at [1275, 26] on img at bounding box center [1278, 29] width 15 height 15
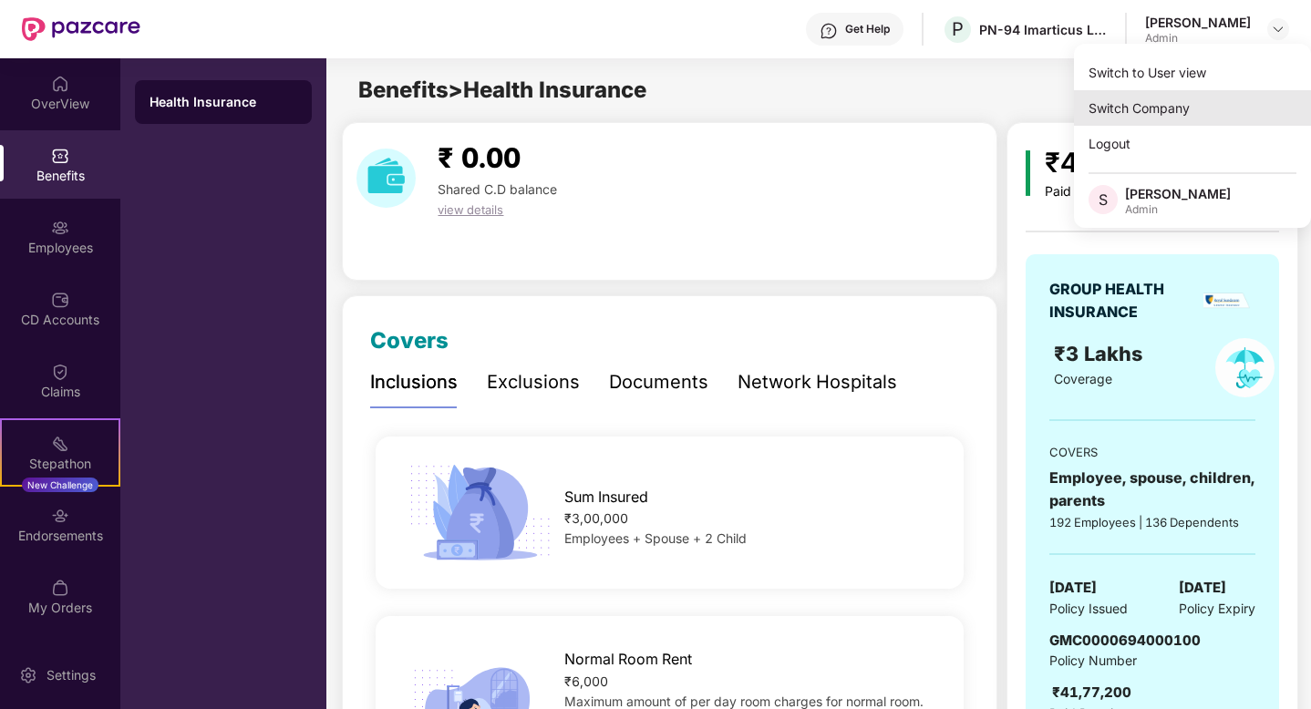
click at [1167, 105] on div "Switch Company" at bounding box center [1192, 108] width 237 height 36
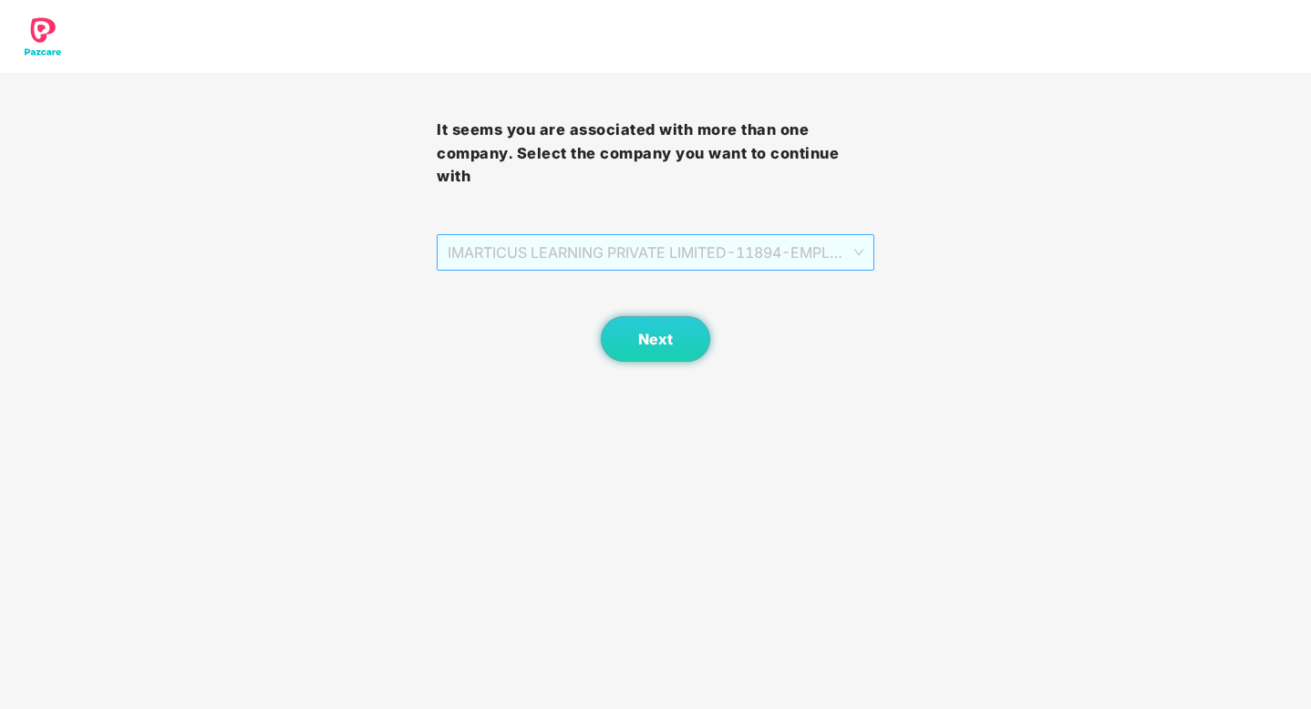
click at [829, 263] on span "IMARTICUS LEARNING PRIVATE LIMITED - 11894 - EMPLOYEE" at bounding box center [655, 252] width 415 height 35
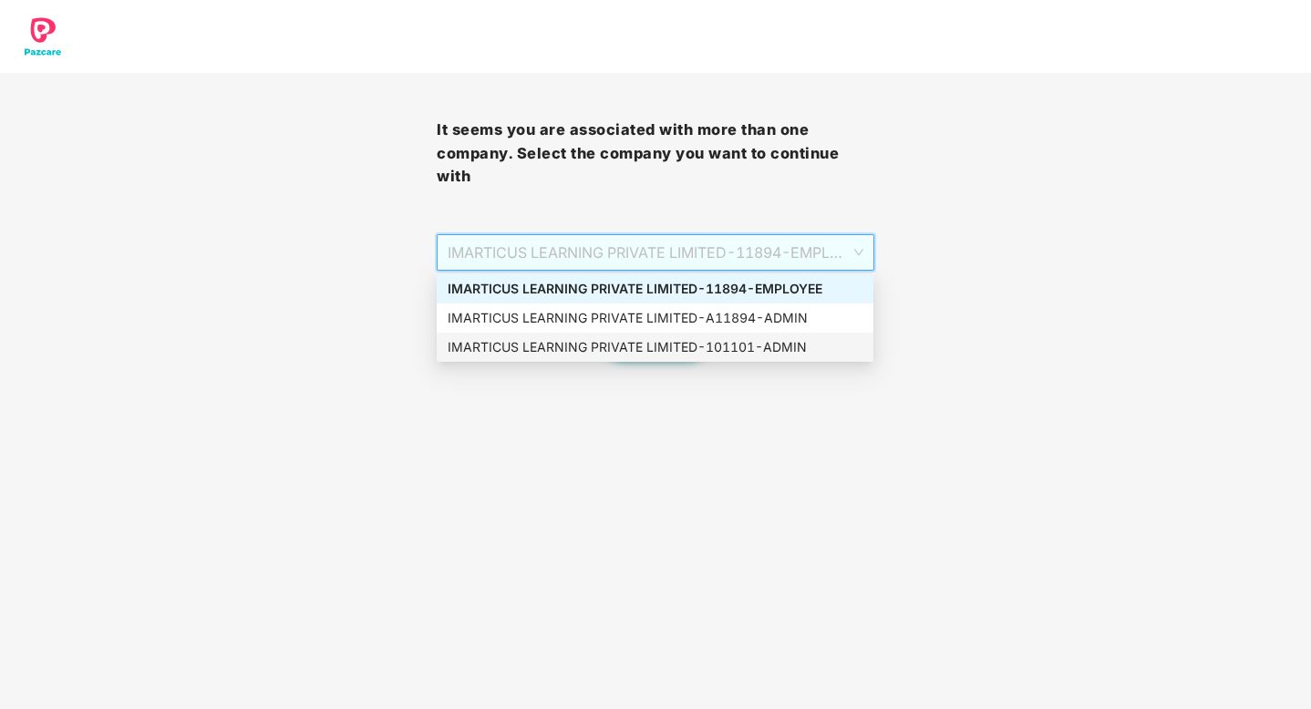
click at [799, 351] on div "IMARTICUS LEARNING PRIVATE LIMITED - 101101 - ADMIN" at bounding box center [655, 347] width 415 height 20
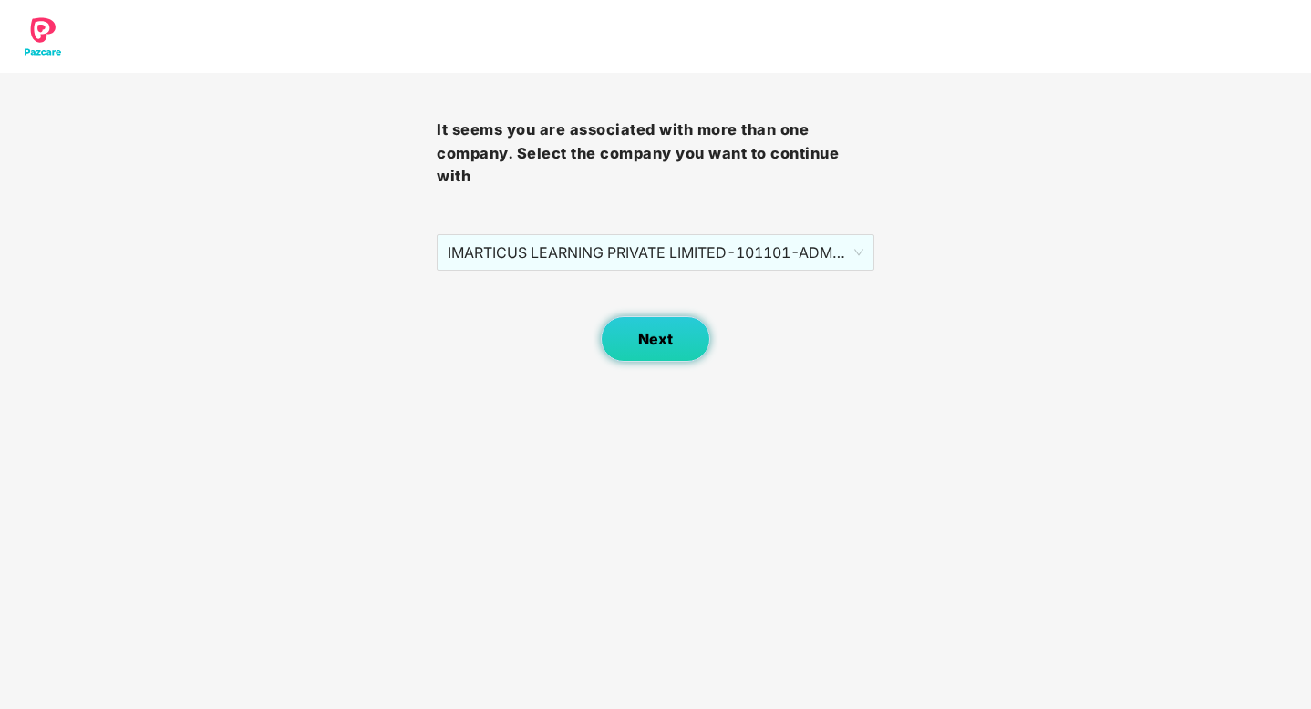
click at [649, 346] on span "Next" at bounding box center [655, 339] width 35 height 17
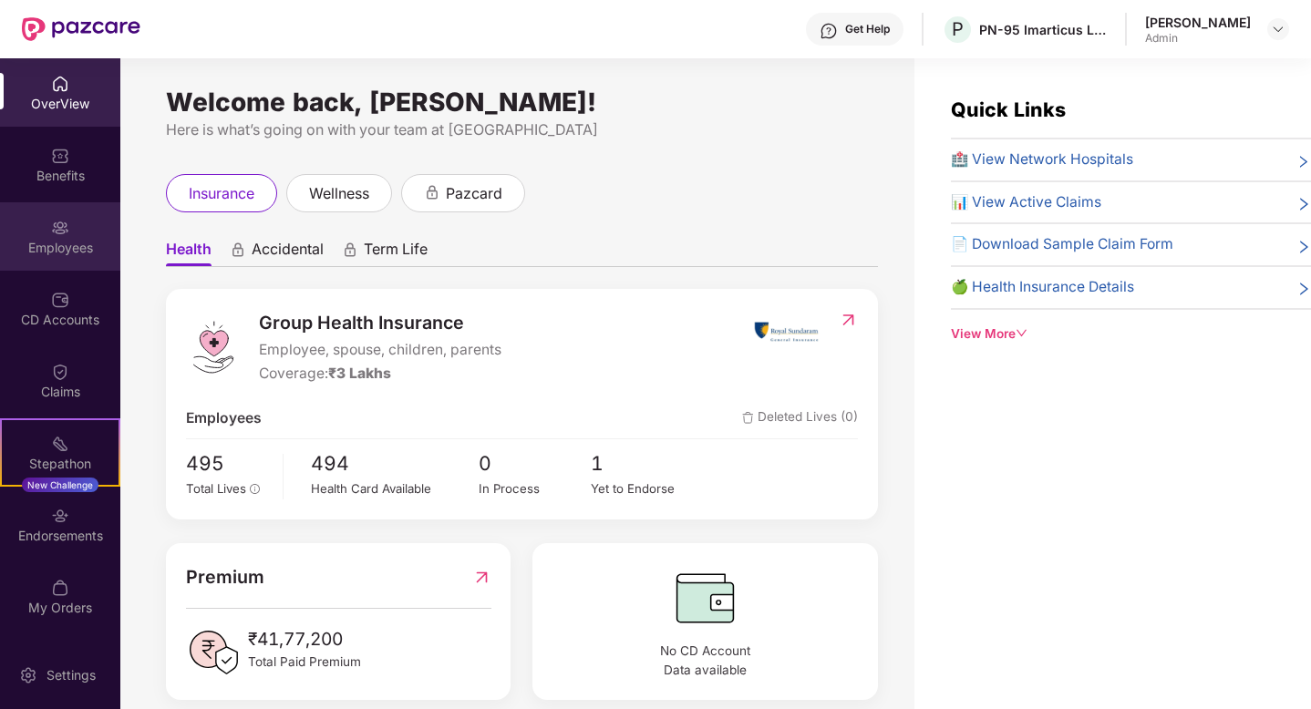
click at [60, 217] on div at bounding box center [60, 226] width 18 height 18
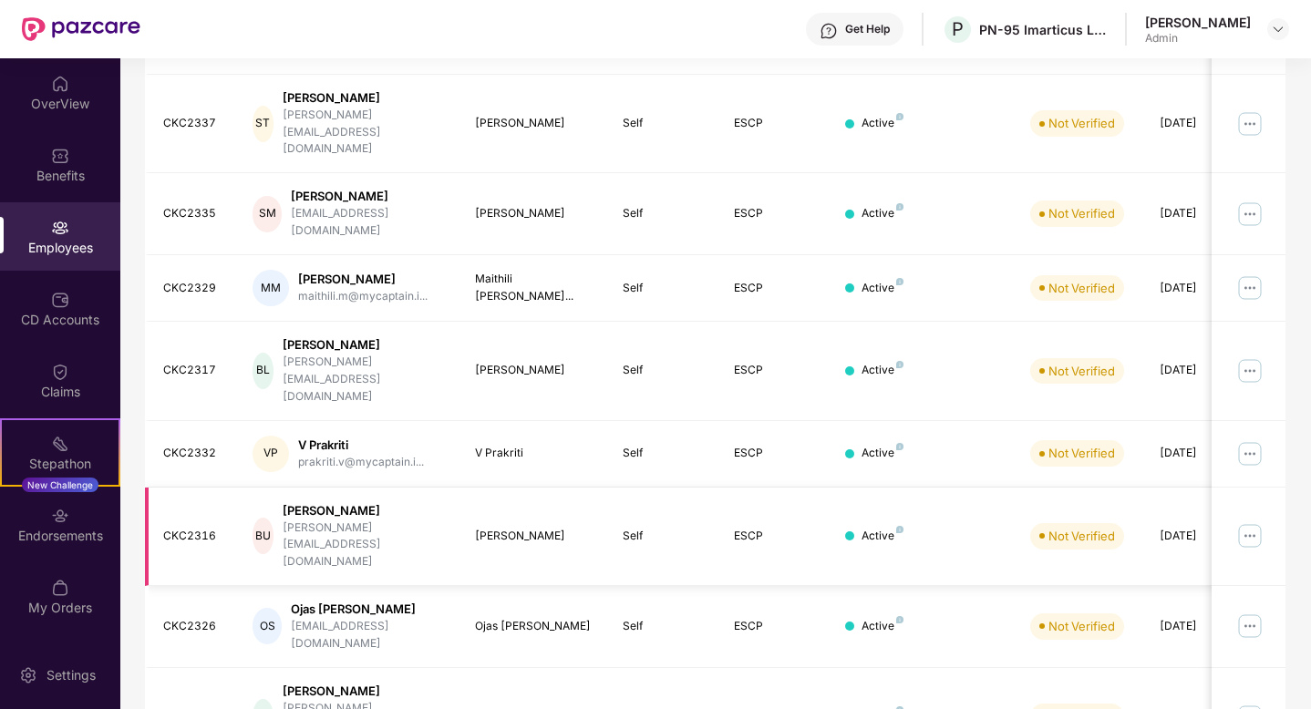
scroll to position [427, 0]
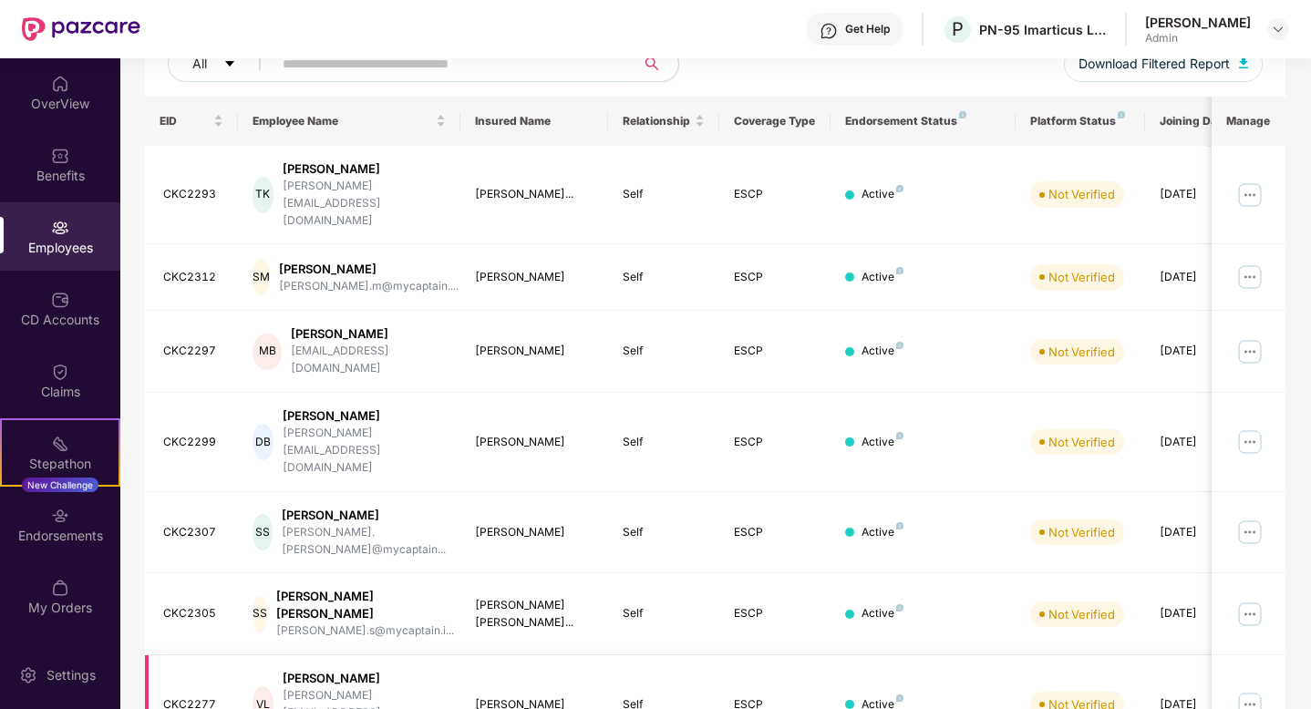
scroll to position [0, 0]
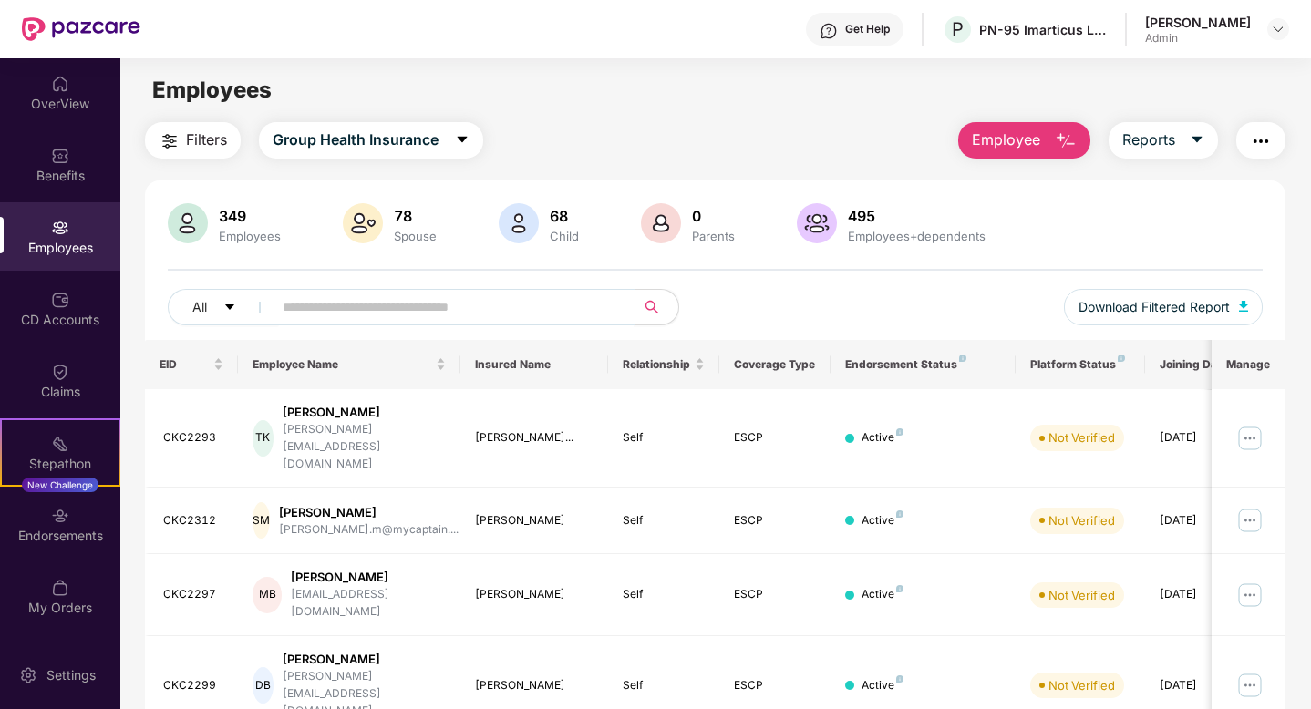
click at [553, 304] on input "text" at bounding box center [446, 307] width 327 height 27
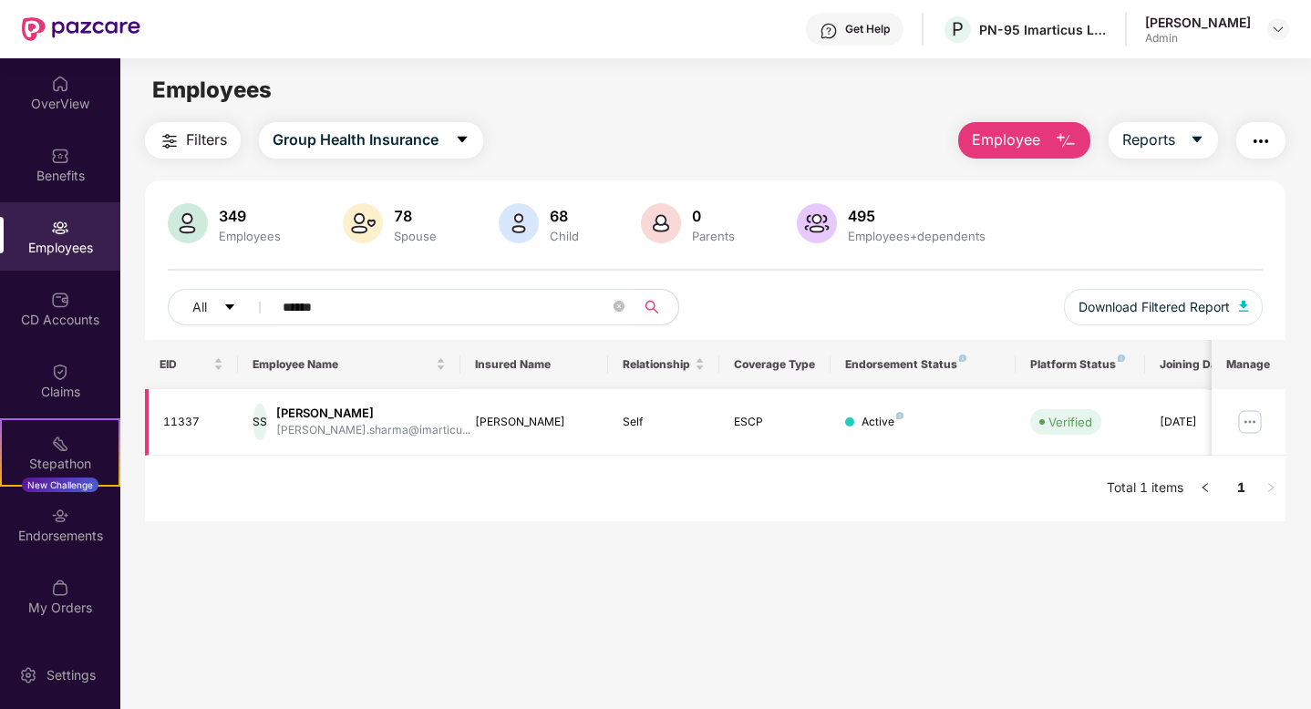
scroll to position [5, 0]
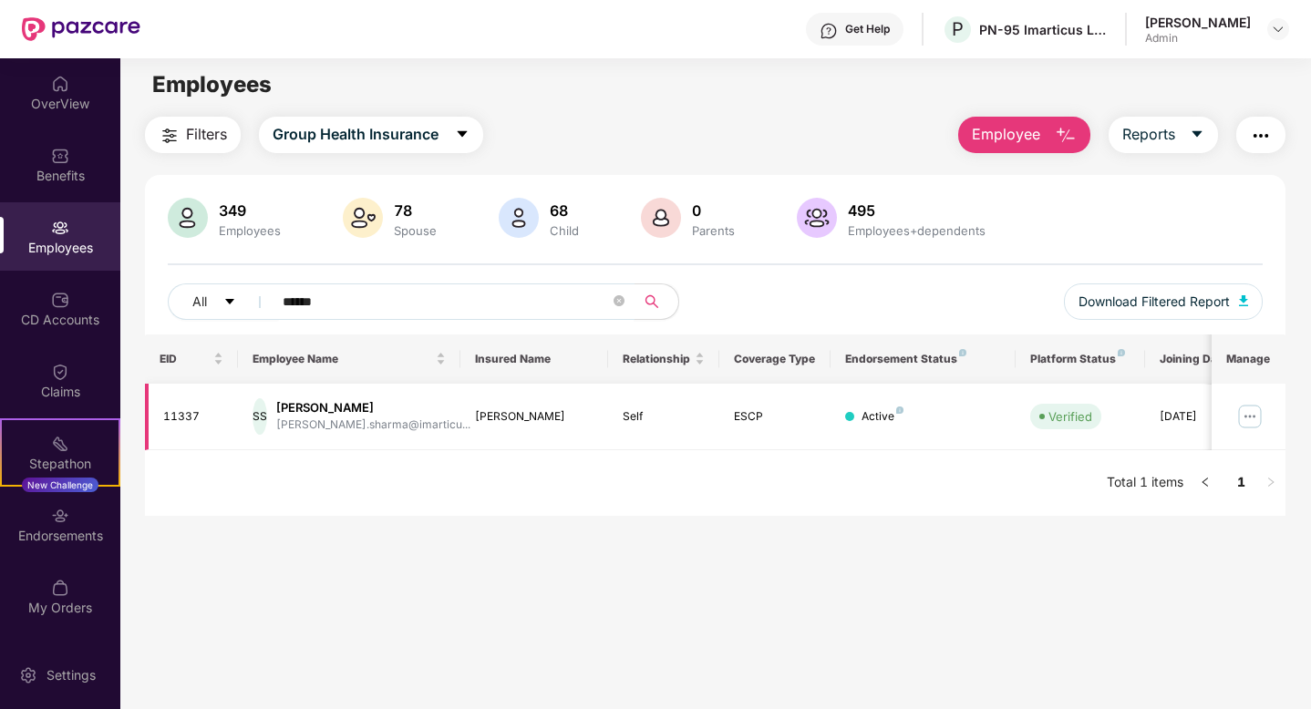
type input "******"
click at [1251, 425] on img at bounding box center [1249, 416] width 29 height 29
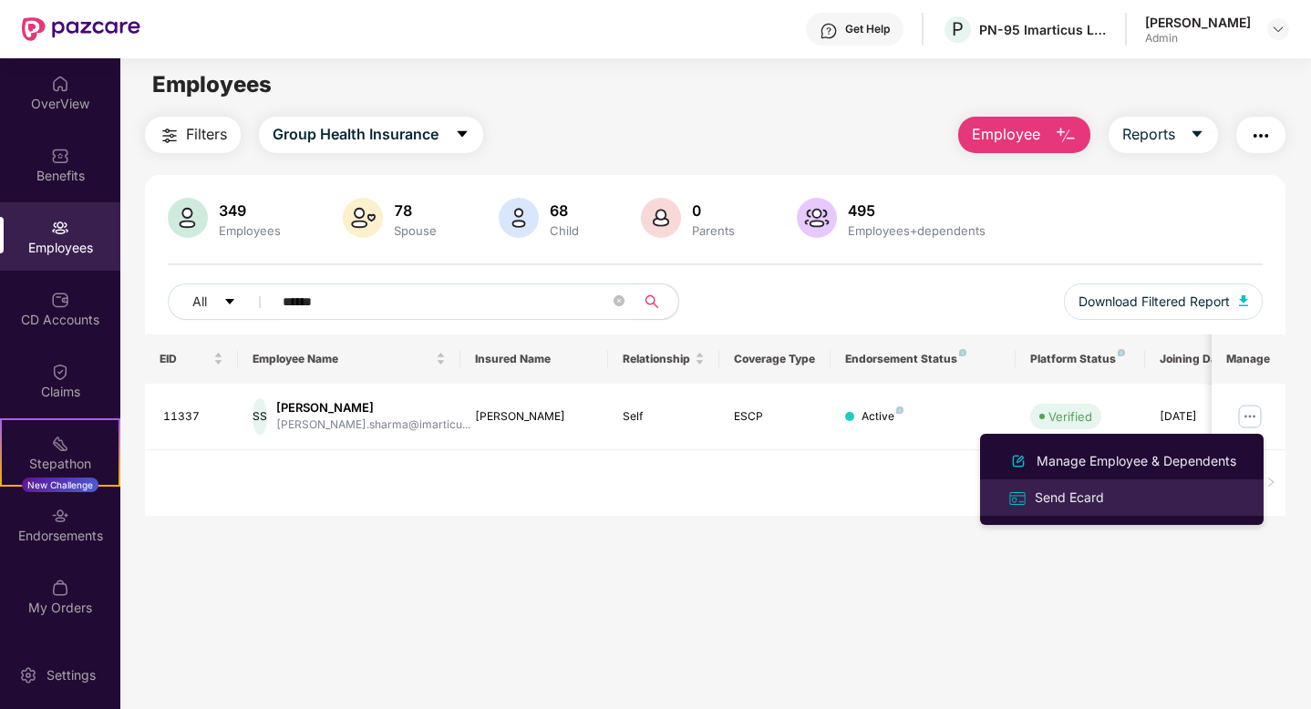
click at [1136, 501] on div "Send Ecard" at bounding box center [1122, 497] width 236 height 21
